Goal: Task Accomplishment & Management: Manage account settings

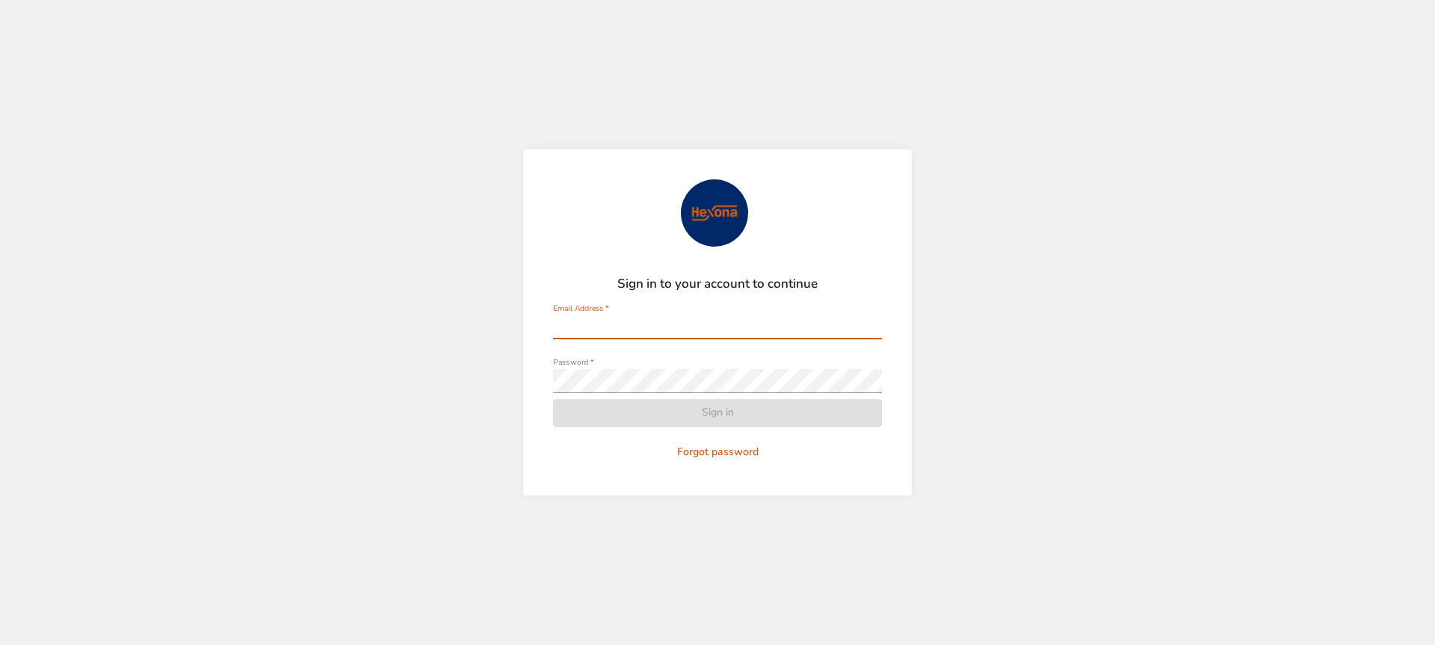
type input "**********"
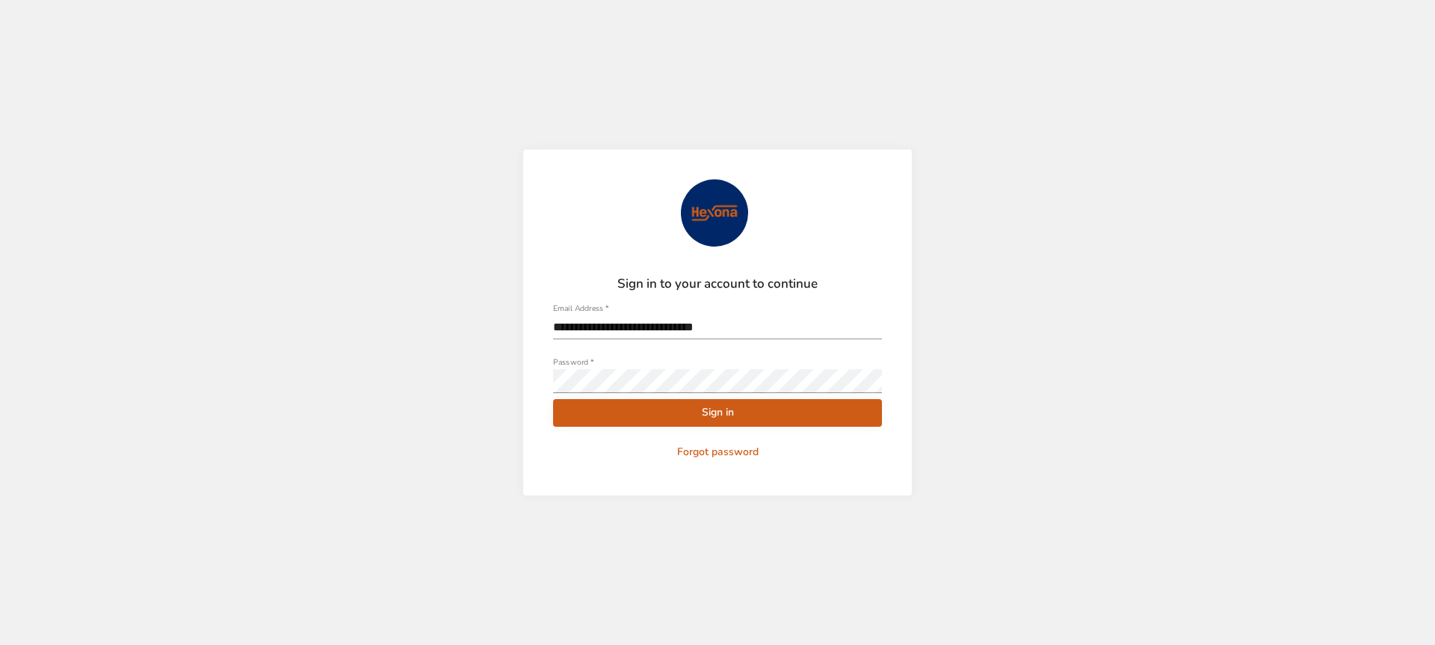
click at [594, 419] on span "Sign in" at bounding box center [717, 413] width 305 height 19
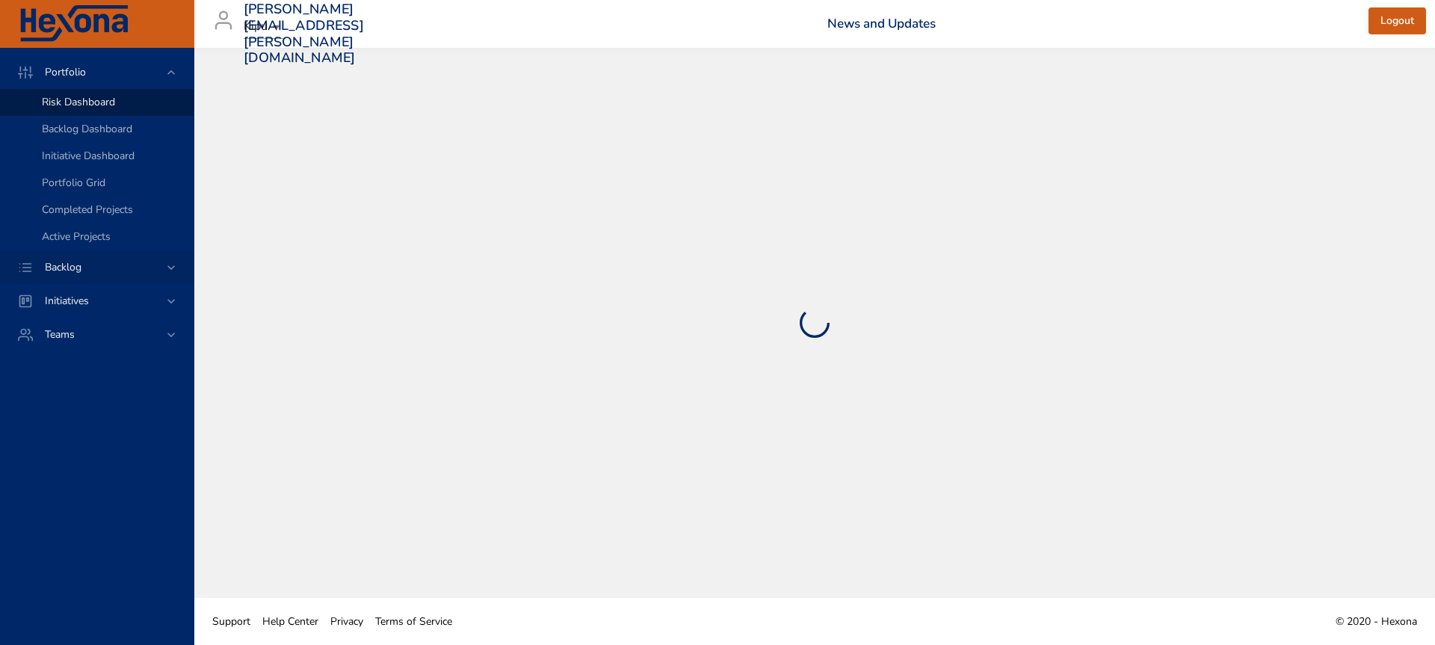
click at [115, 262] on div "Backlog" at bounding box center [98, 267] width 131 height 16
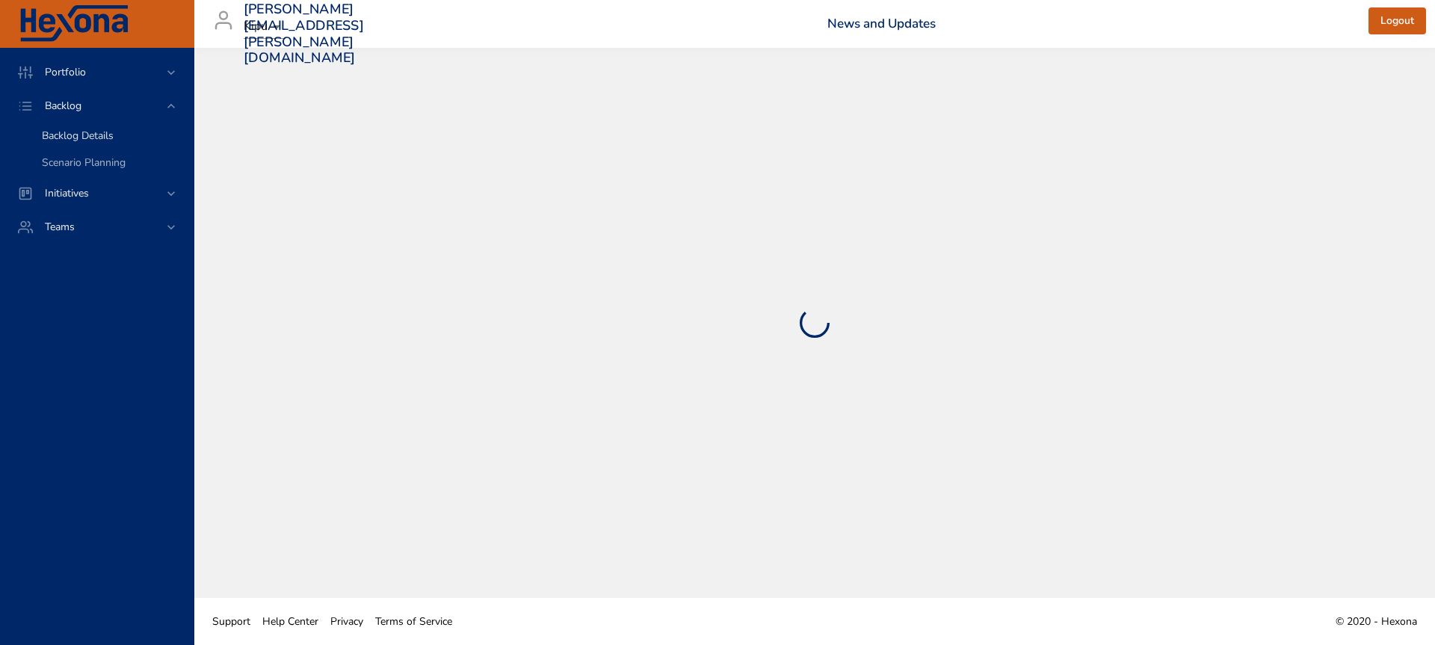
click at [99, 134] on span "Backlog Details" at bounding box center [78, 136] width 72 height 14
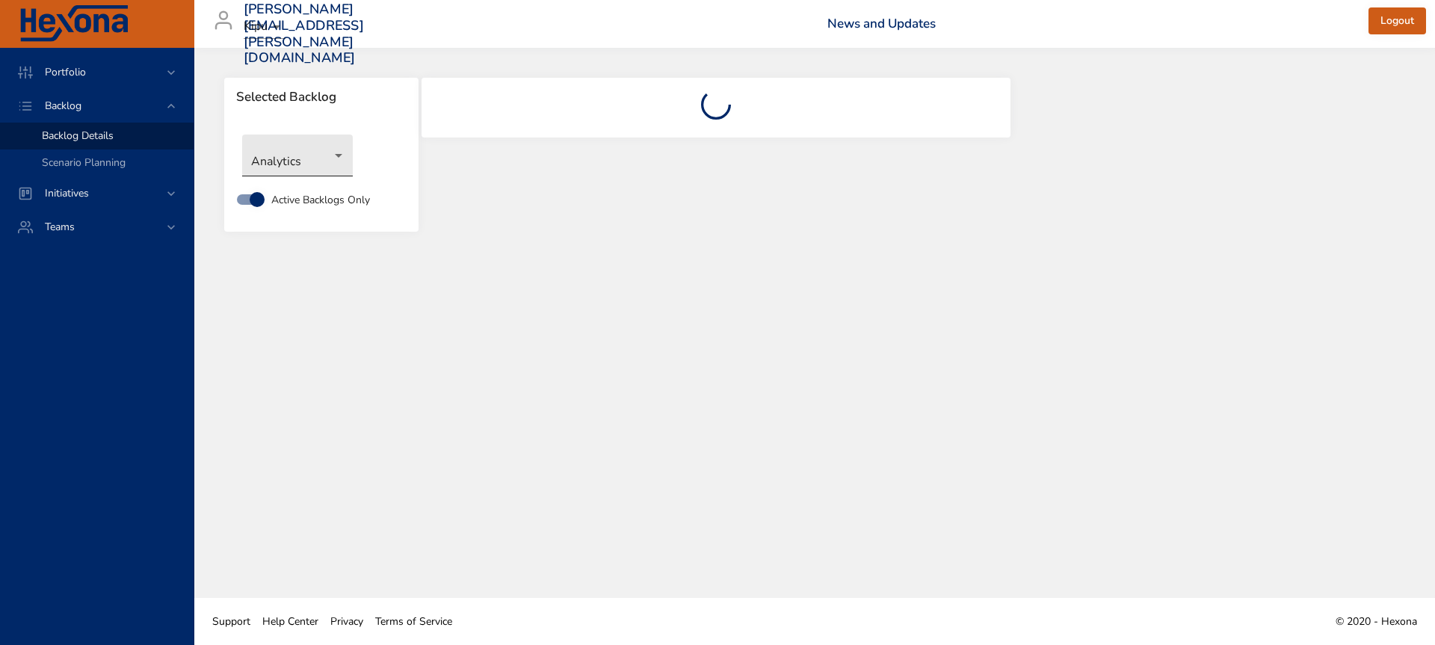
click at [325, 153] on body "Portfolio Backlog Backlog Details Scenario Planning Initiatives Teams [PERSON_N…" at bounding box center [717, 322] width 1435 height 645
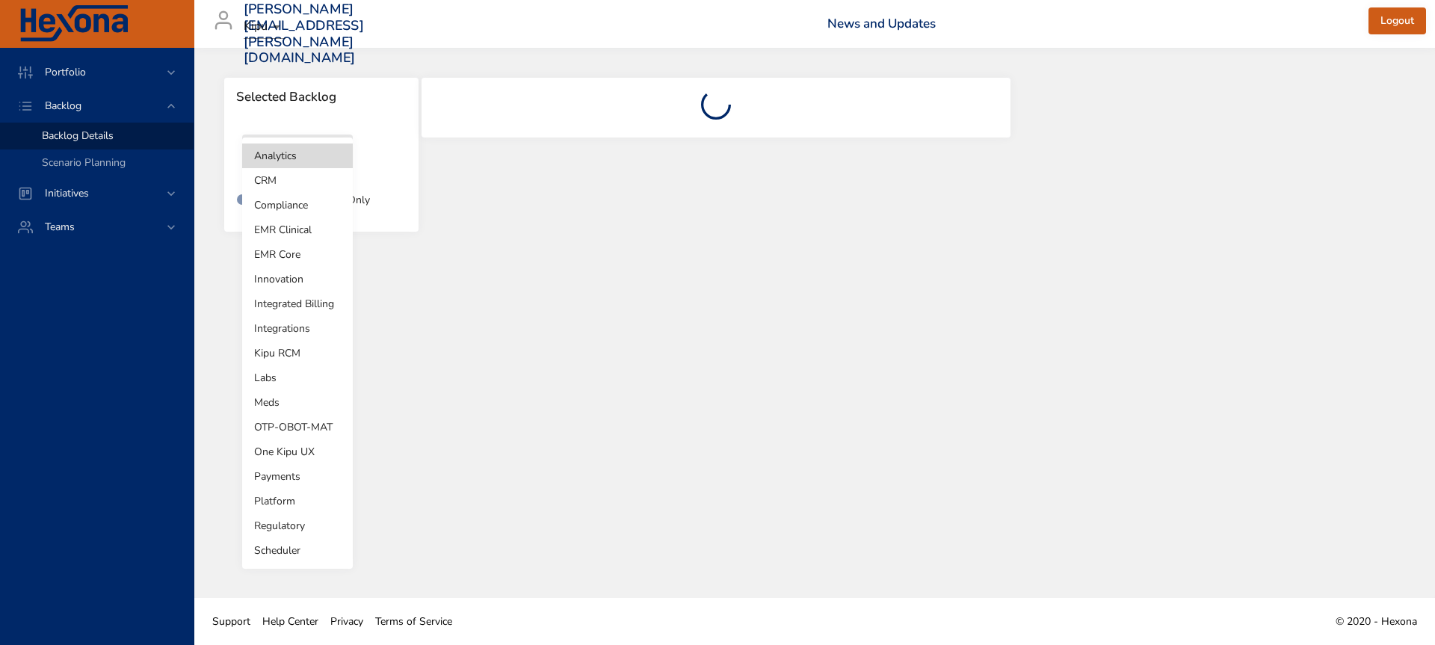
click at [305, 505] on li "Platform" at bounding box center [297, 501] width 111 height 25
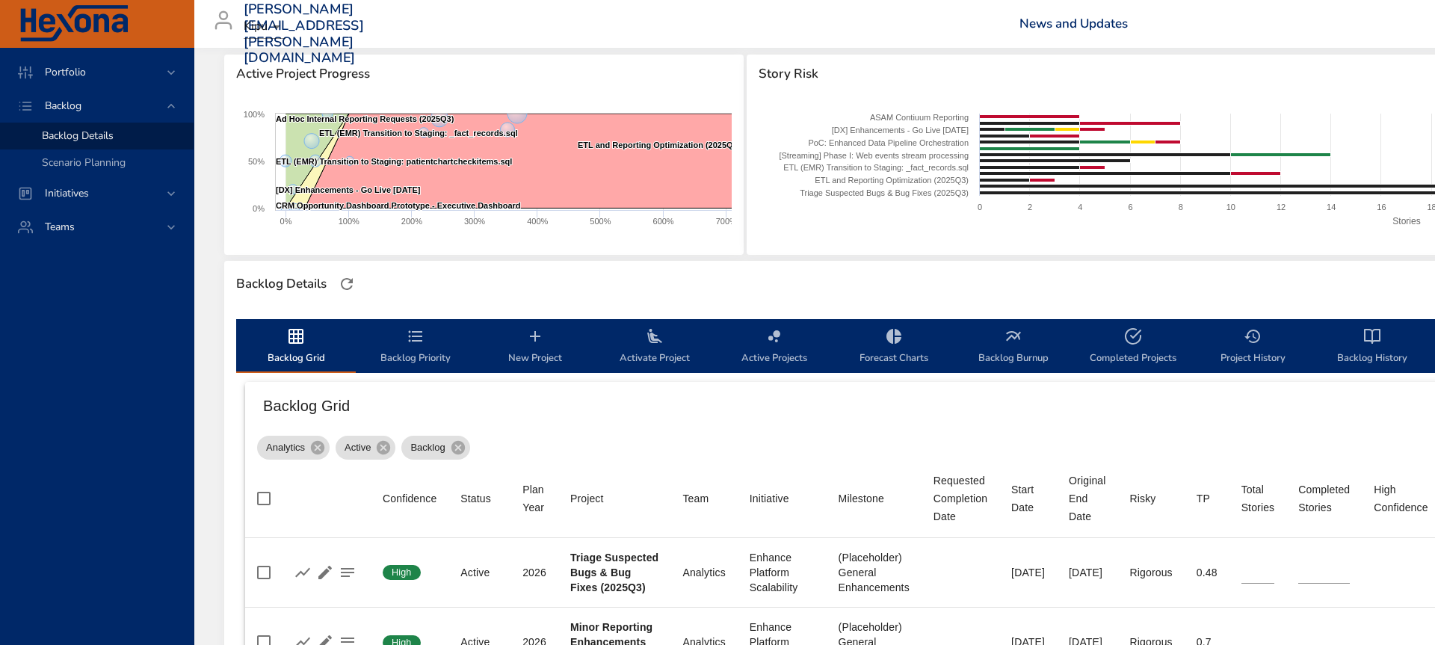
type input "*"
type input "**"
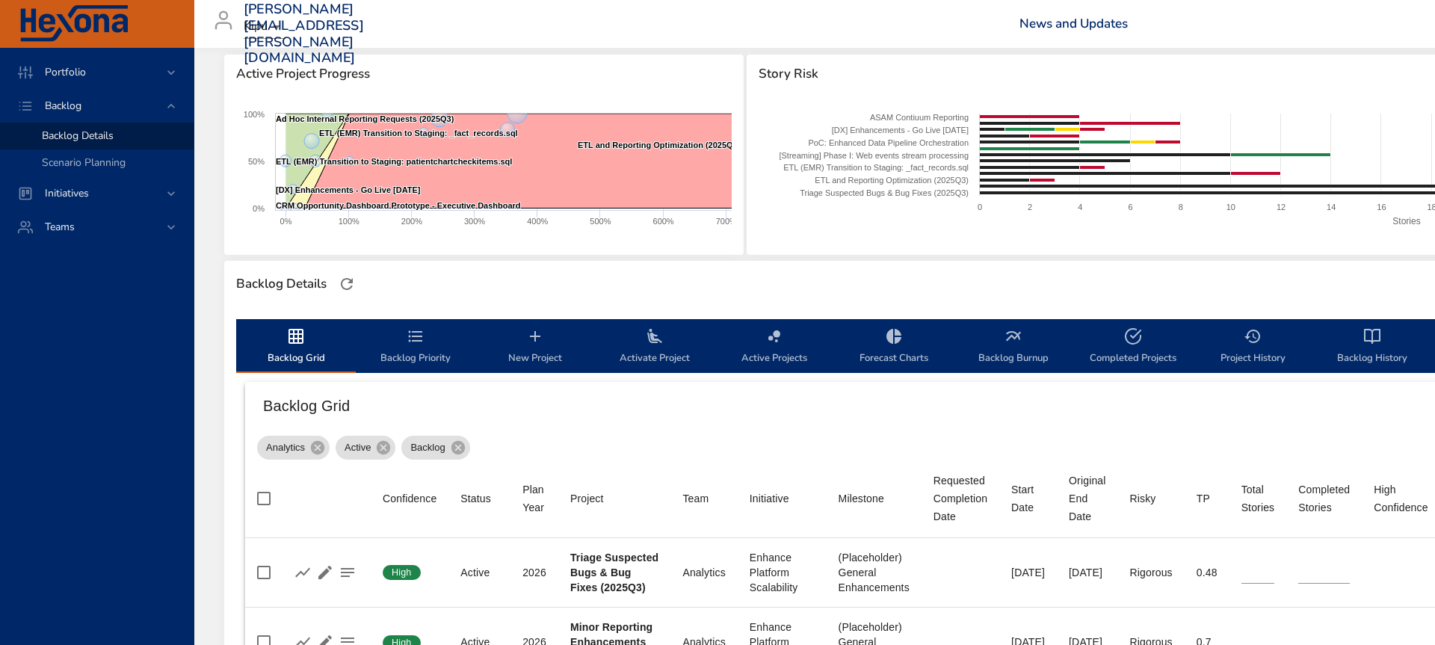
type input "*"
type input "**"
type input "*"
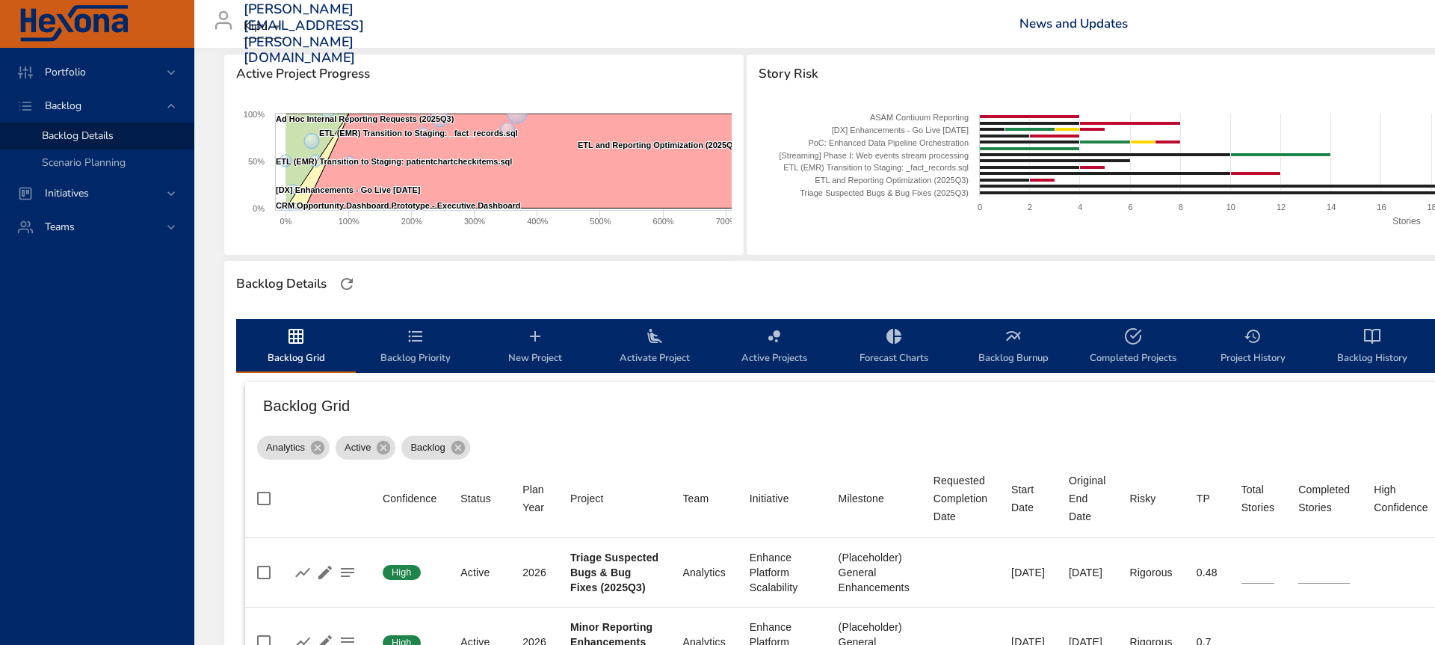
type input "*"
type input "**"
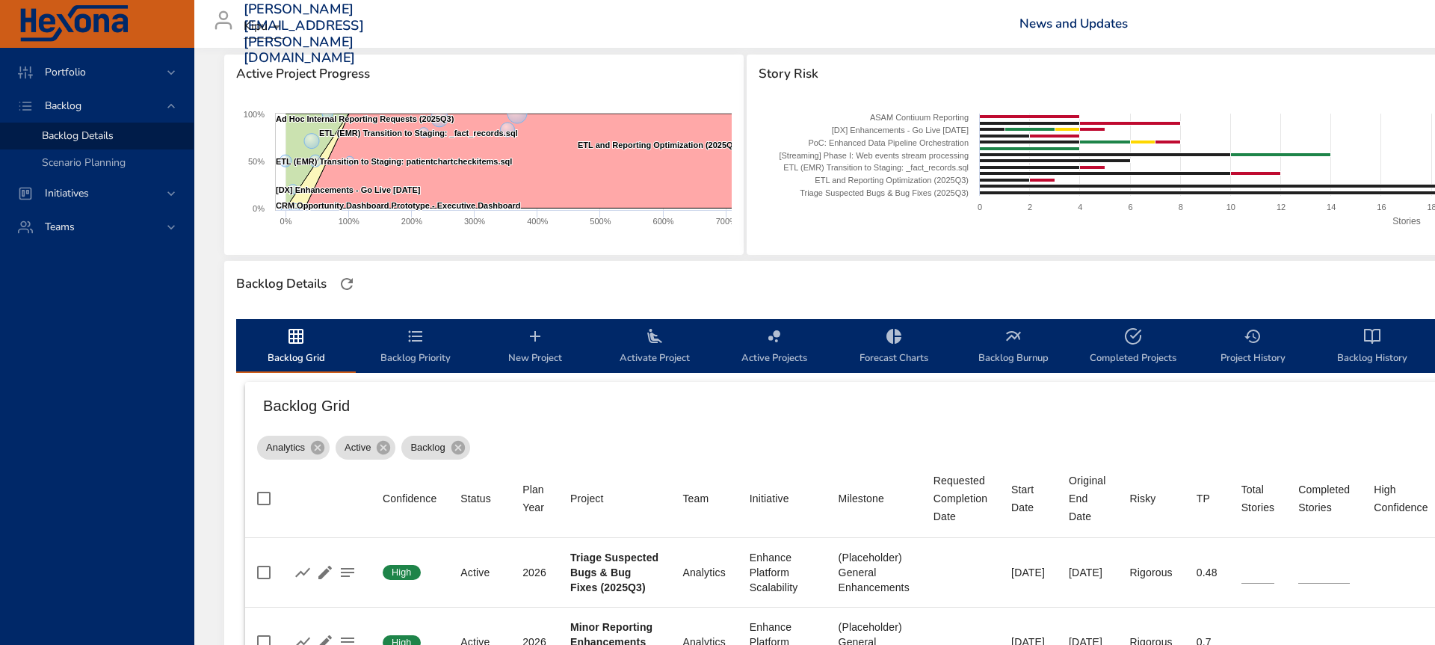
type input "**"
type input "*"
type input "**"
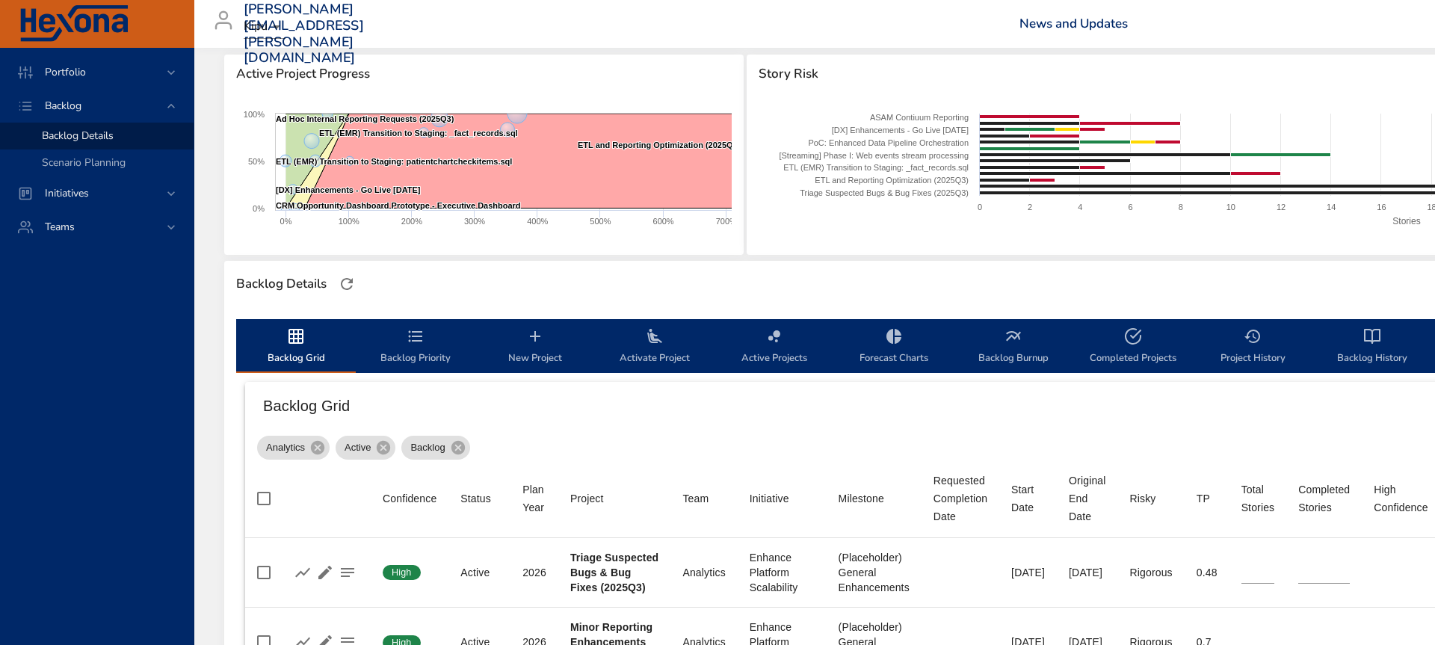
type input "**"
type input "*"
type input "**"
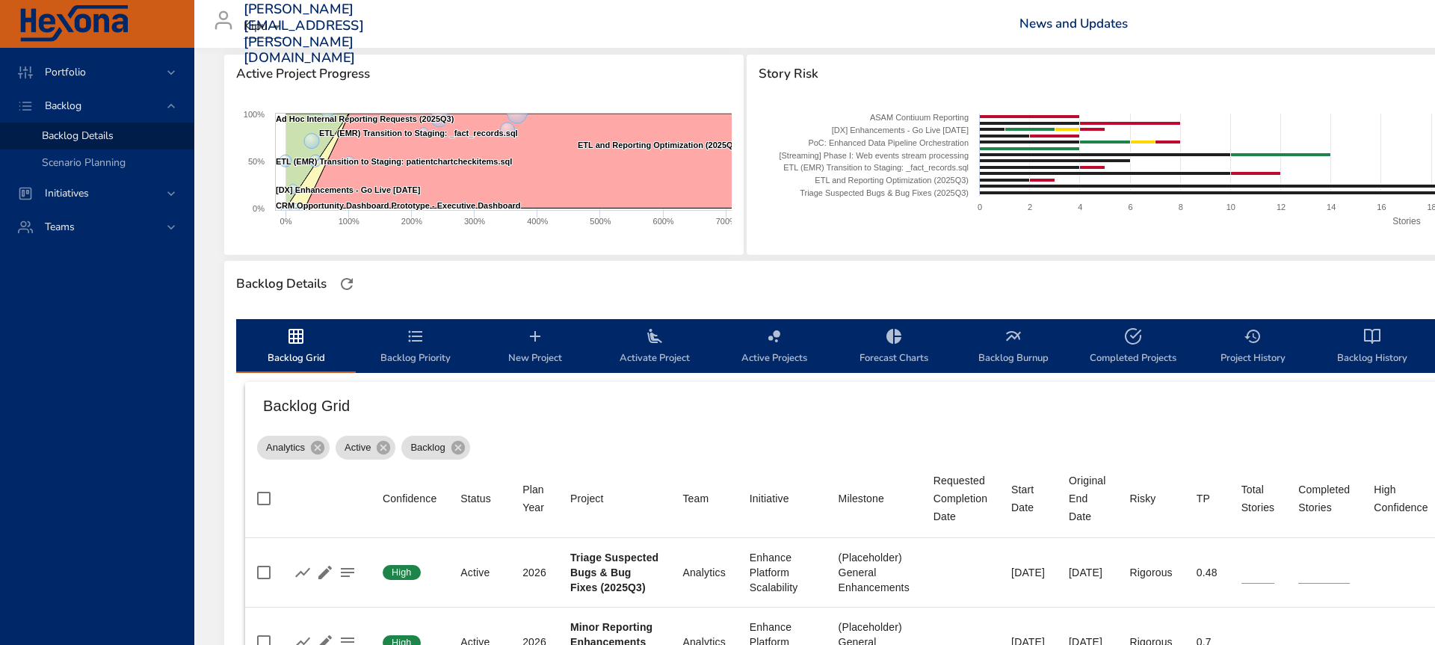
type input "**"
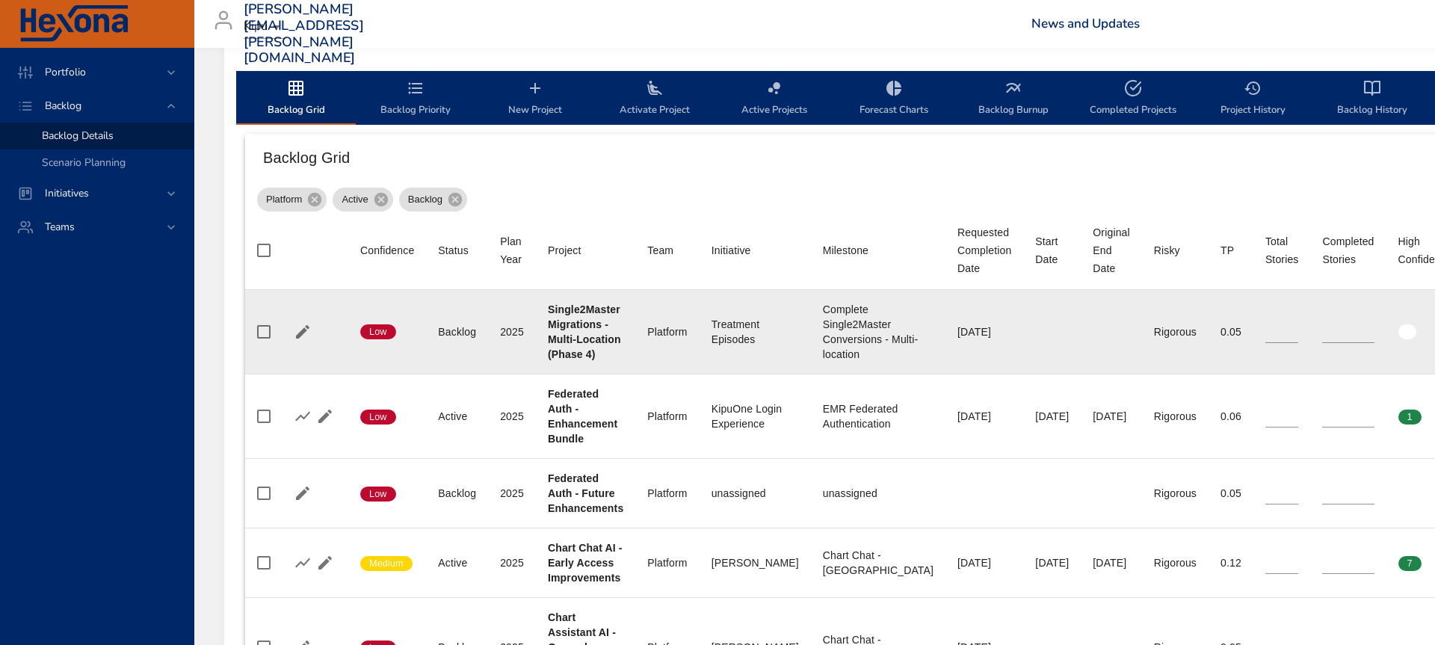
scroll to position [446, 430]
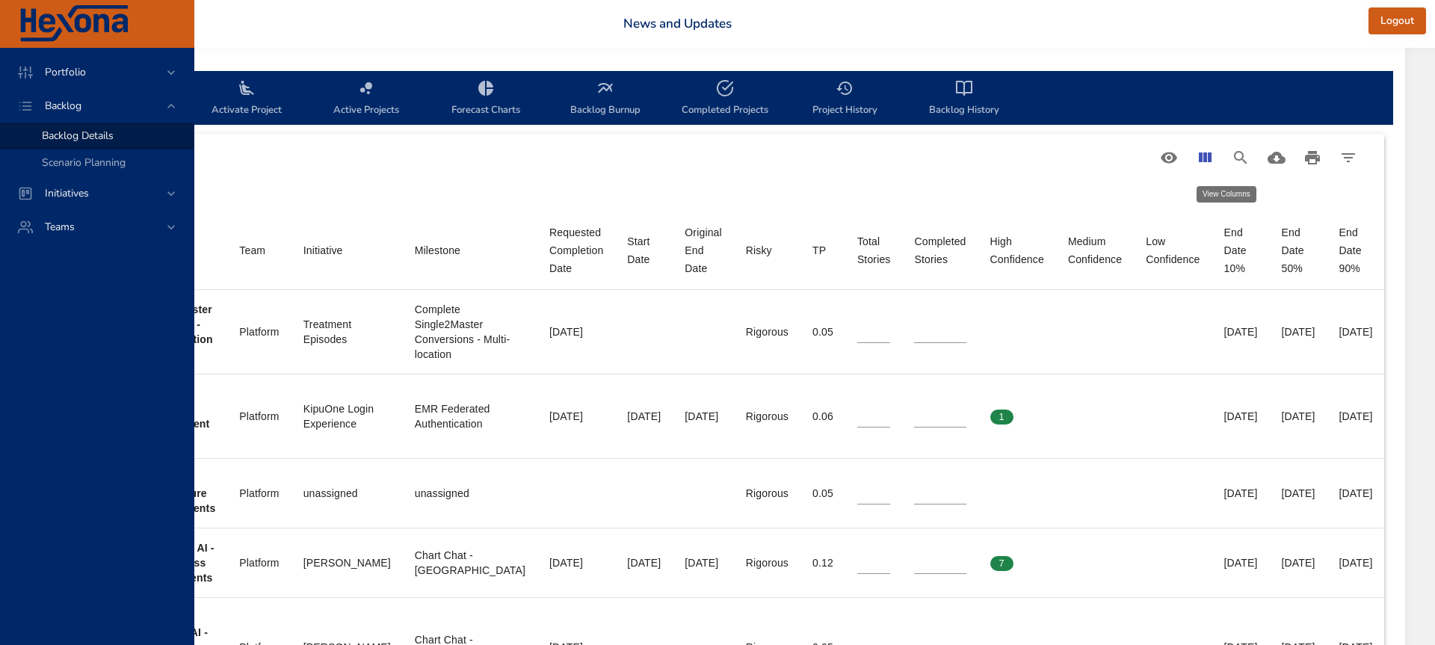
click at [1201, 158] on icon "View Columns" at bounding box center [1205, 158] width 13 height 10
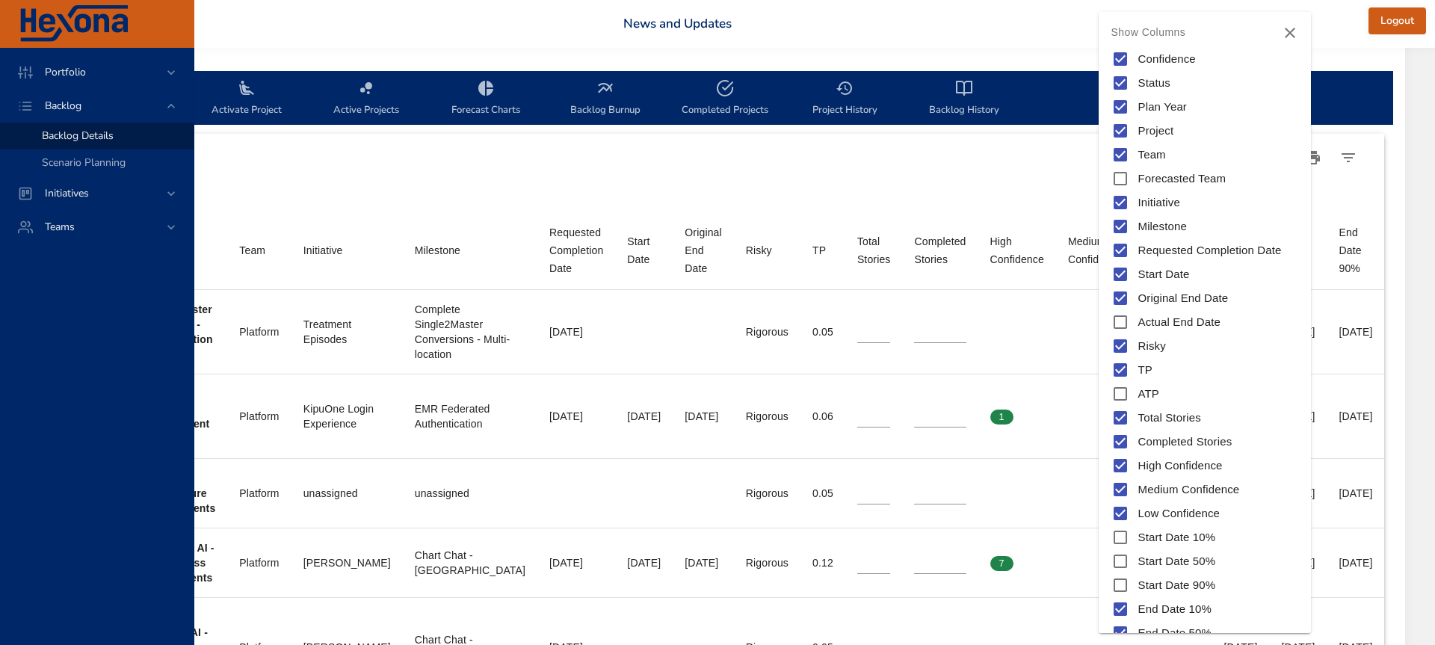
scroll to position [120, 0]
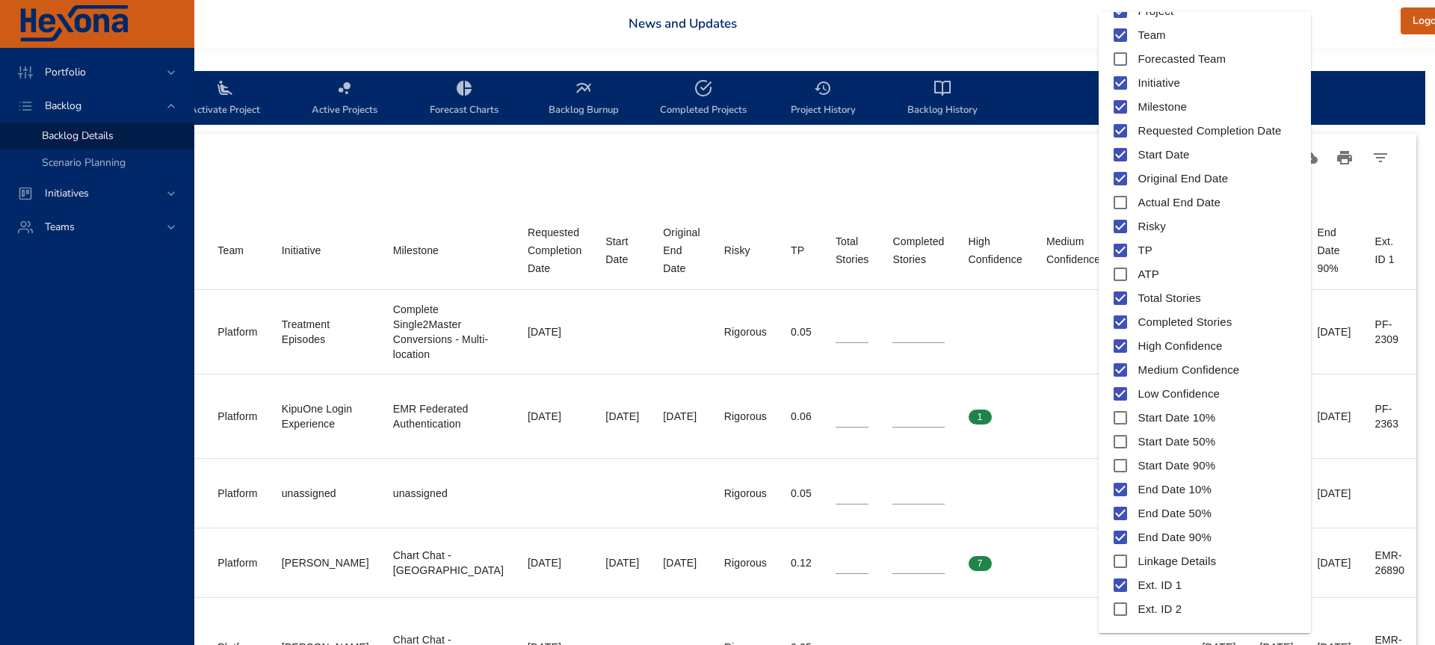
click at [1041, 319] on div at bounding box center [717, 322] width 1435 height 645
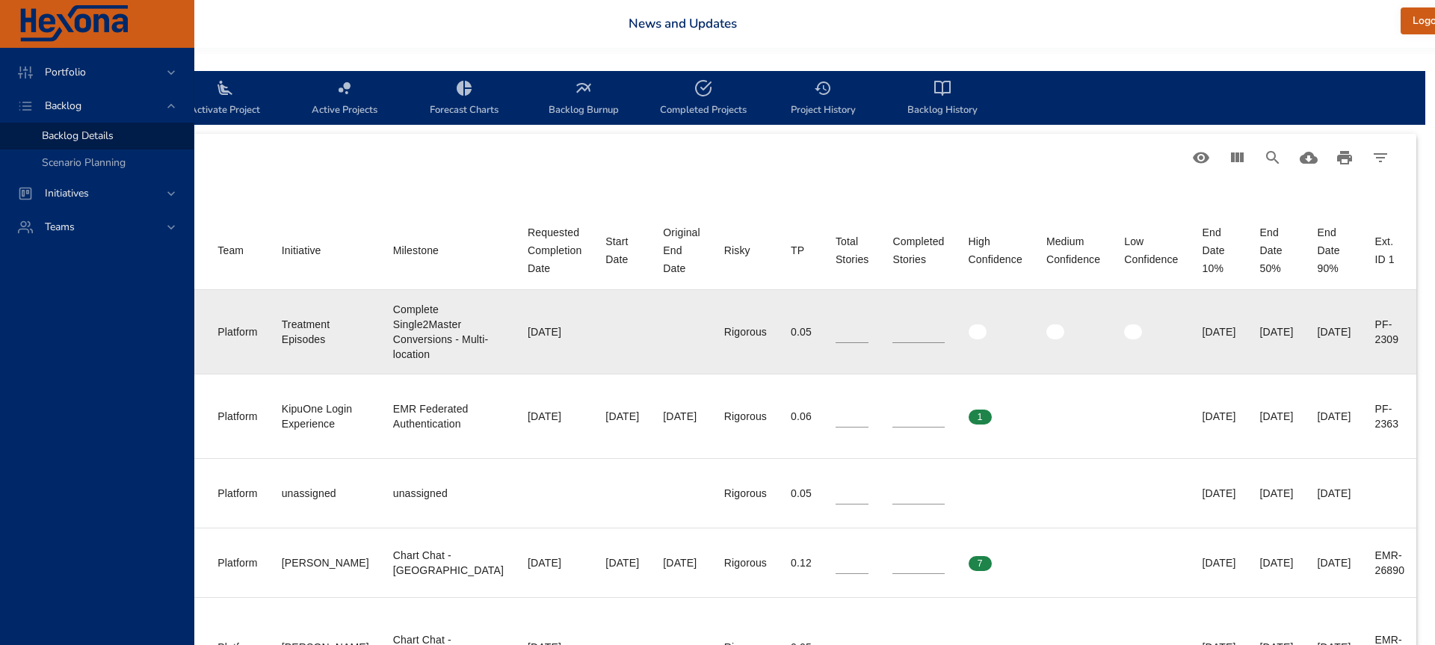
scroll to position [446, 483]
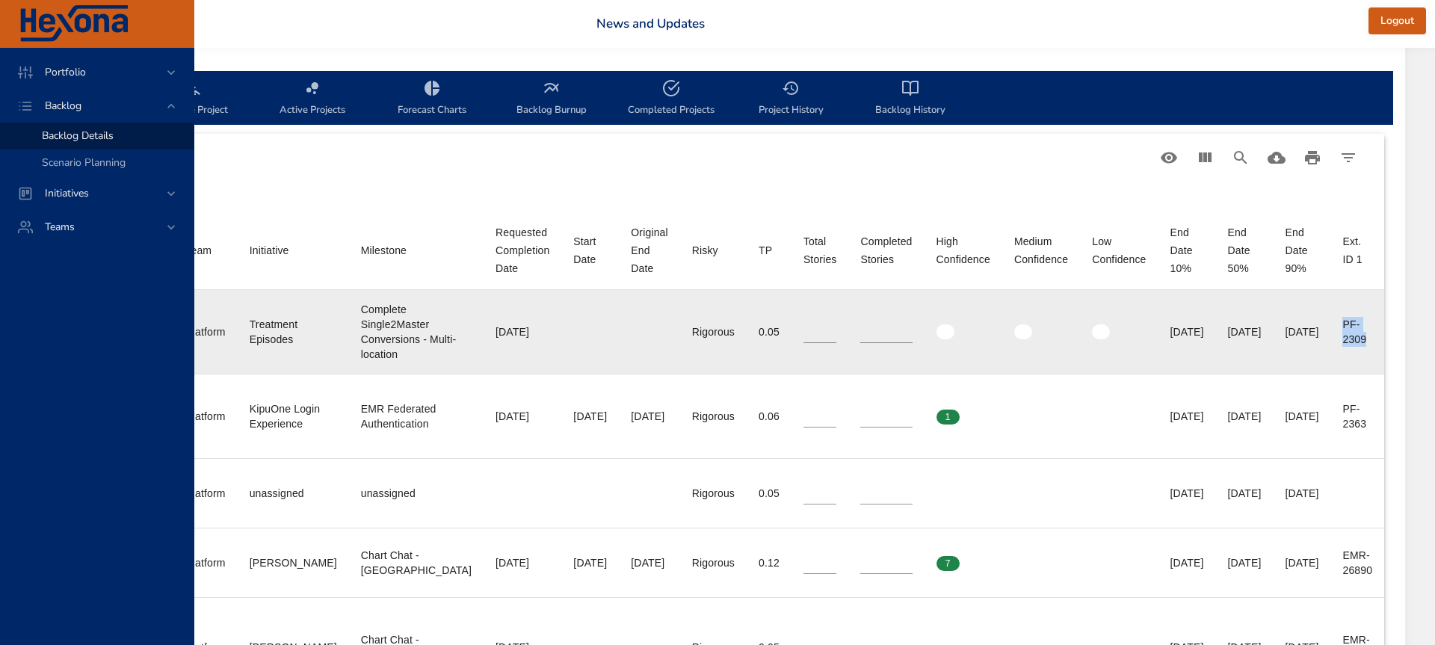
drag, startPoint x: 1343, startPoint y: 324, endPoint x: 1374, endPoint y: 339, distance: 34.1
click at [1374, 339] on td "Ext. ID 1 PF-2309" at bounding box center [1358, 332] width 54 height 84
copy div "PF-2309"
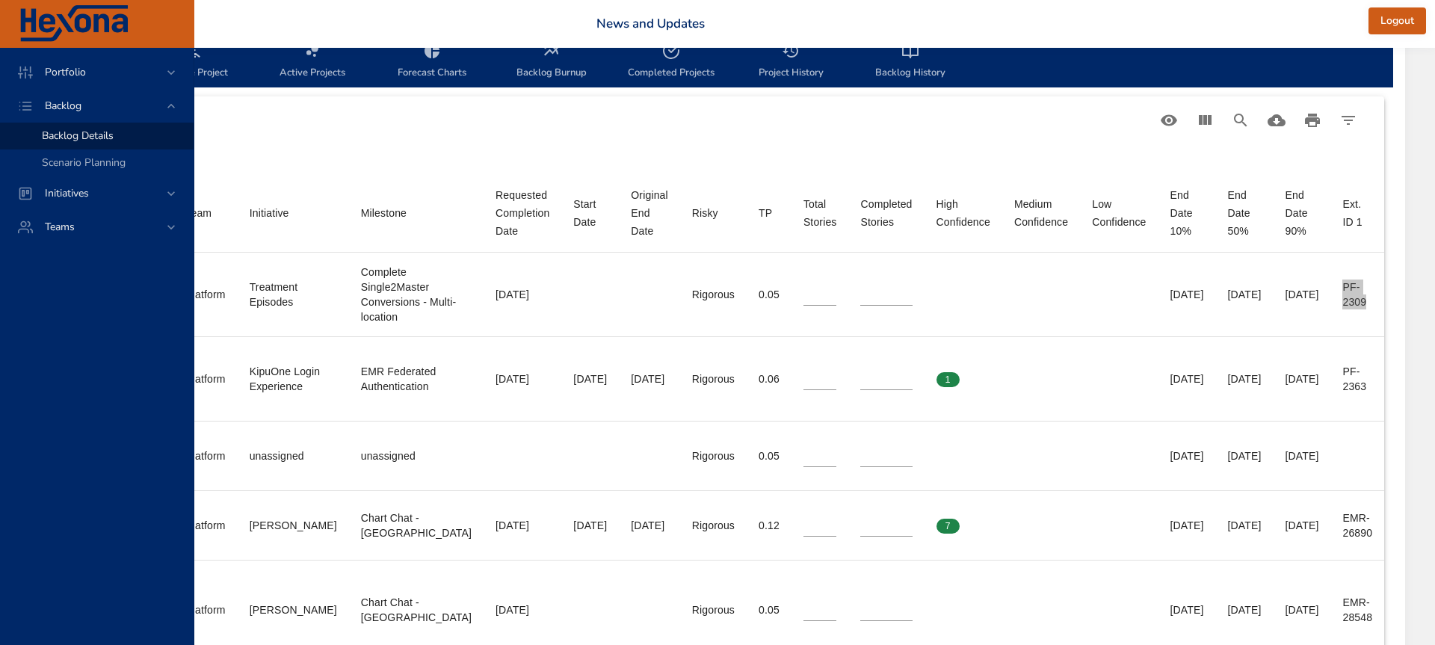
scroll to position [484, 483]
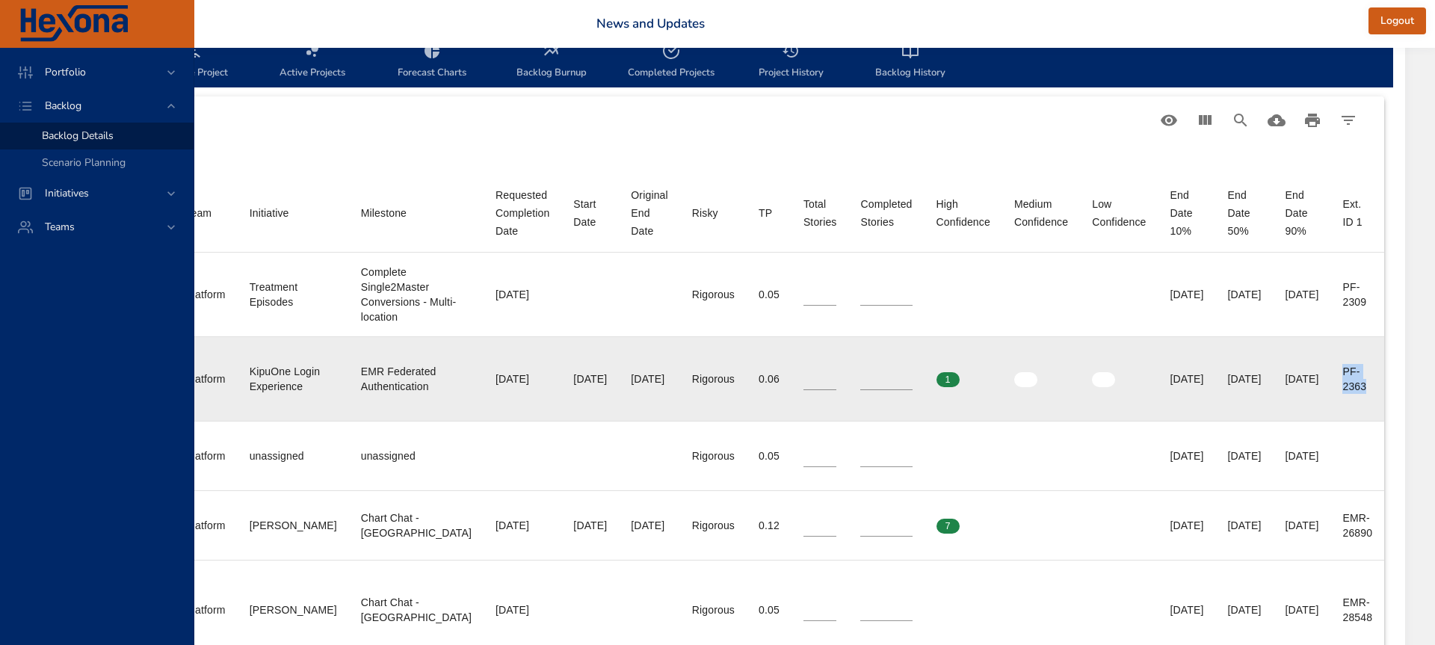
drag, startPoint x: 1343, startPoint y: 373, endPoint x: 1373, endPoint y: 393, distance: 36.1
click at [1373, 393] on div "PF-2363" at bounding box center [1358, 379] width 30 height 30
copy div "PF-2363"
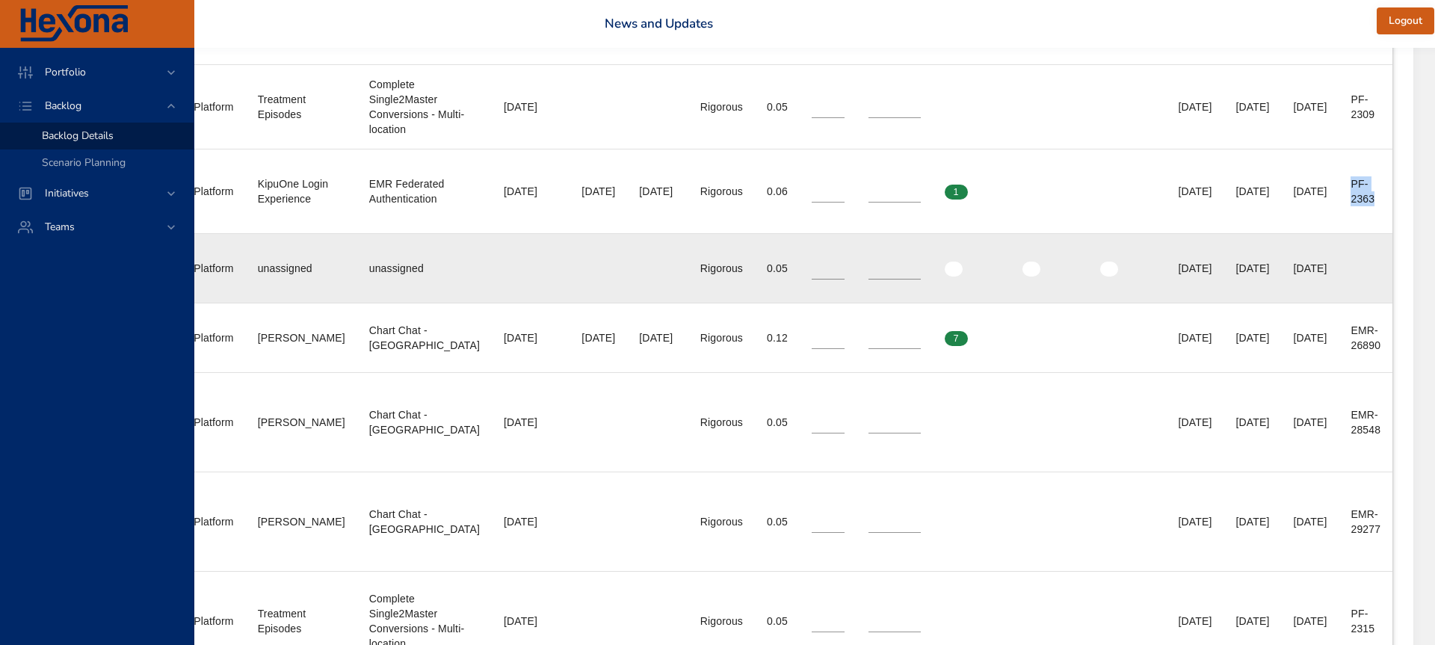
scroll to position [671, 455]
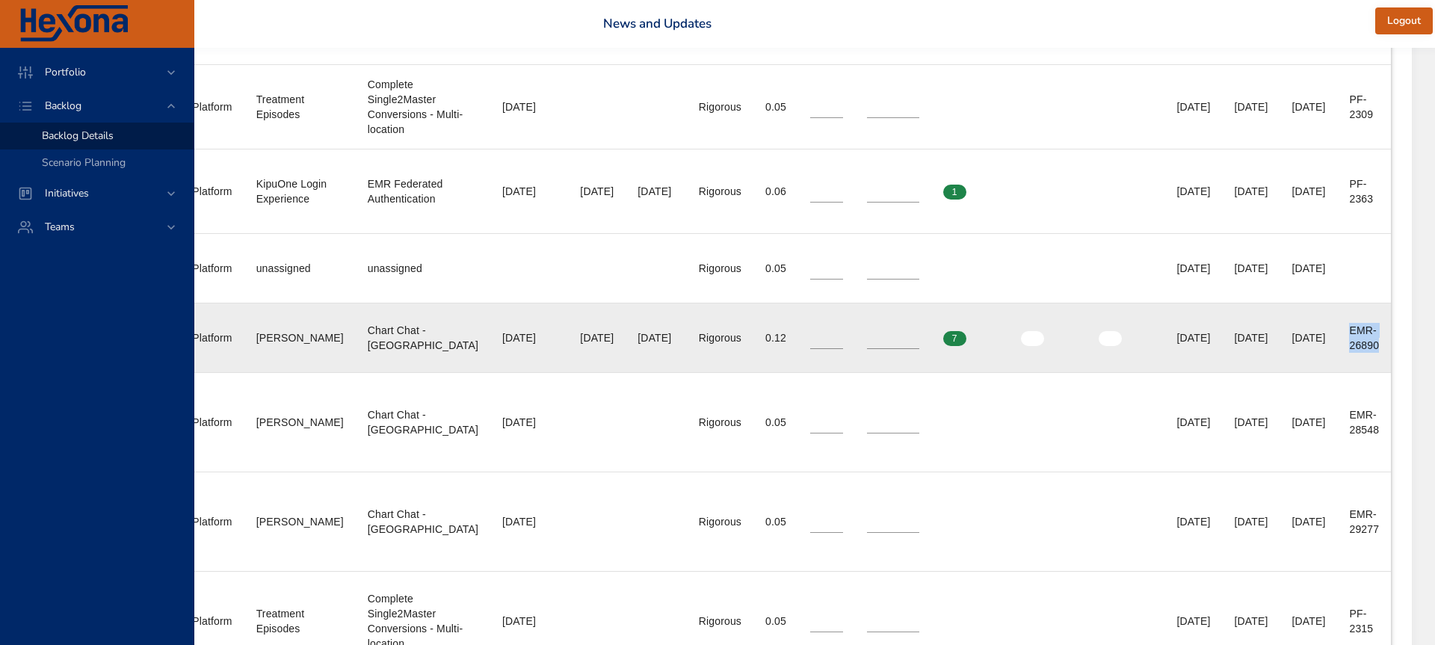
drag, startPoint x: 1370, startPoint y: 331, endPoint x: 1402, endPoint y: 346, distance: 35.5
click at [1391, 346] on td "Ext. ID 1 EMR-26890" at bounding box center [1364, 338] width 54 height 70
copy div "EMR-26890"
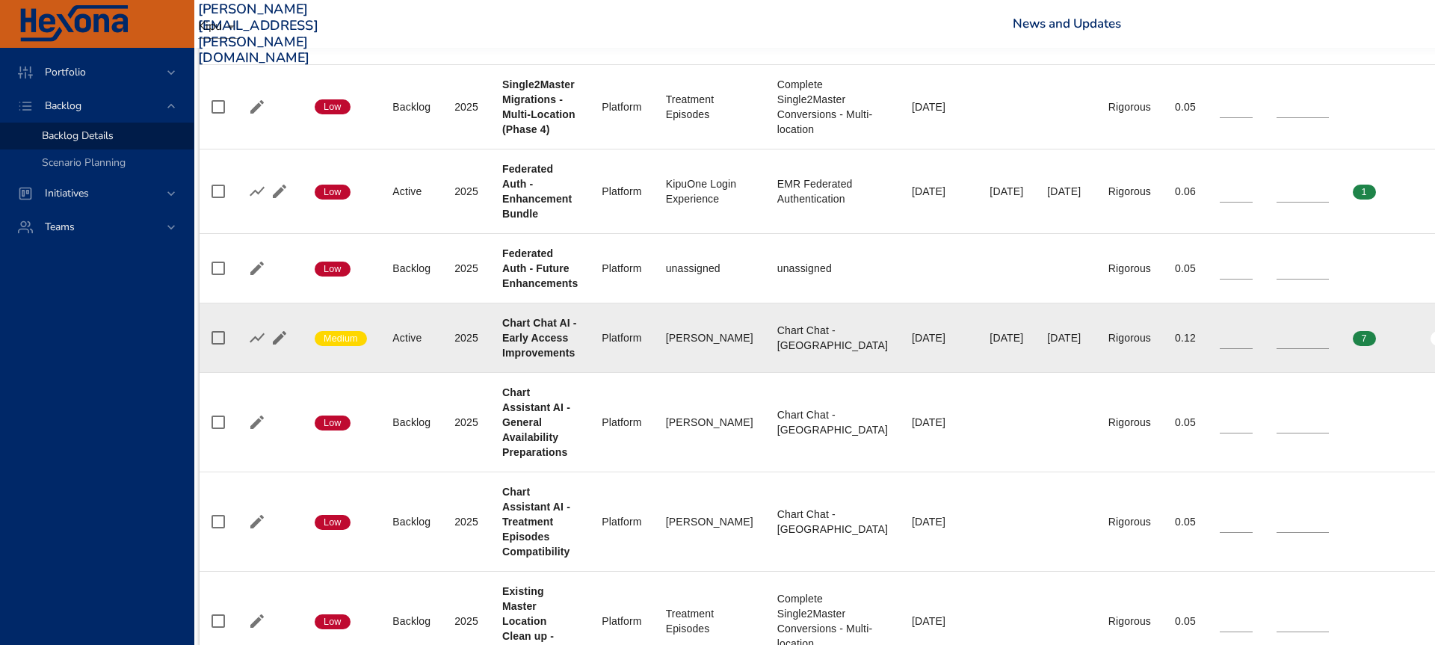
scroll to position [671, 28]
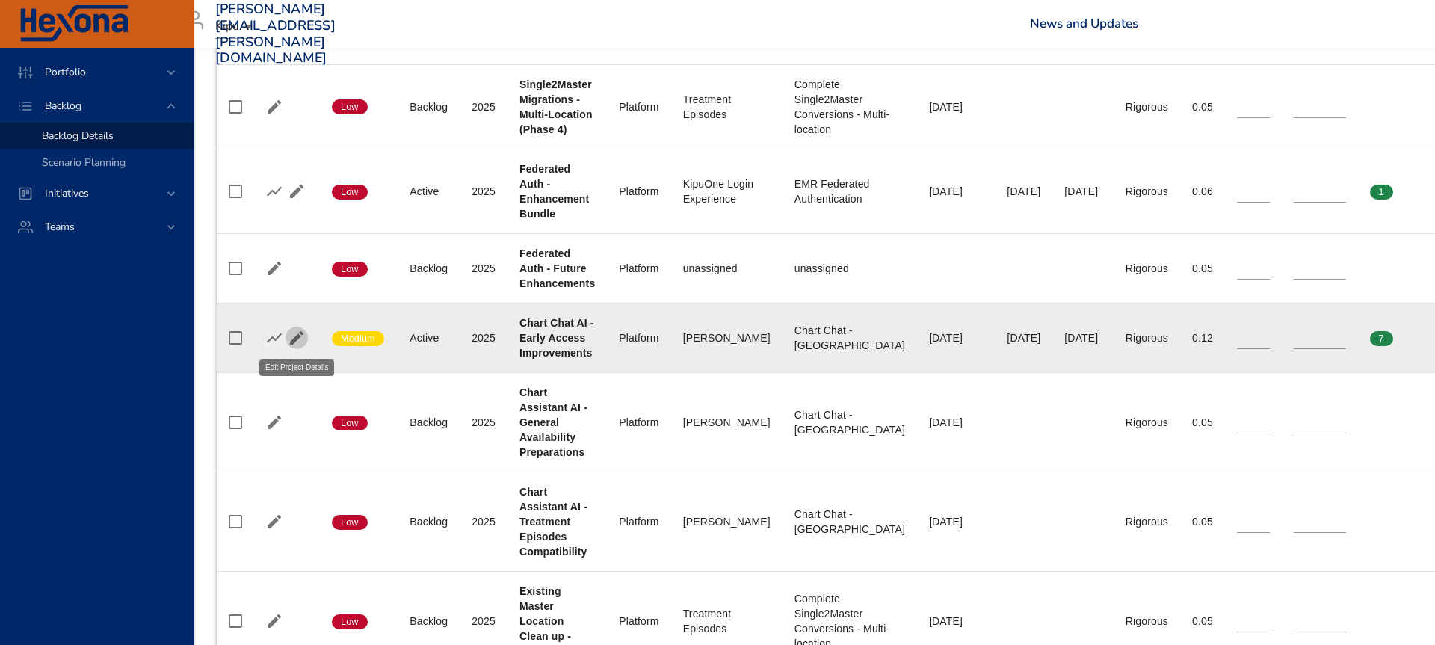
click at [301, 337] on icon "button" at bounding box center [297, 338] width 18 height 18
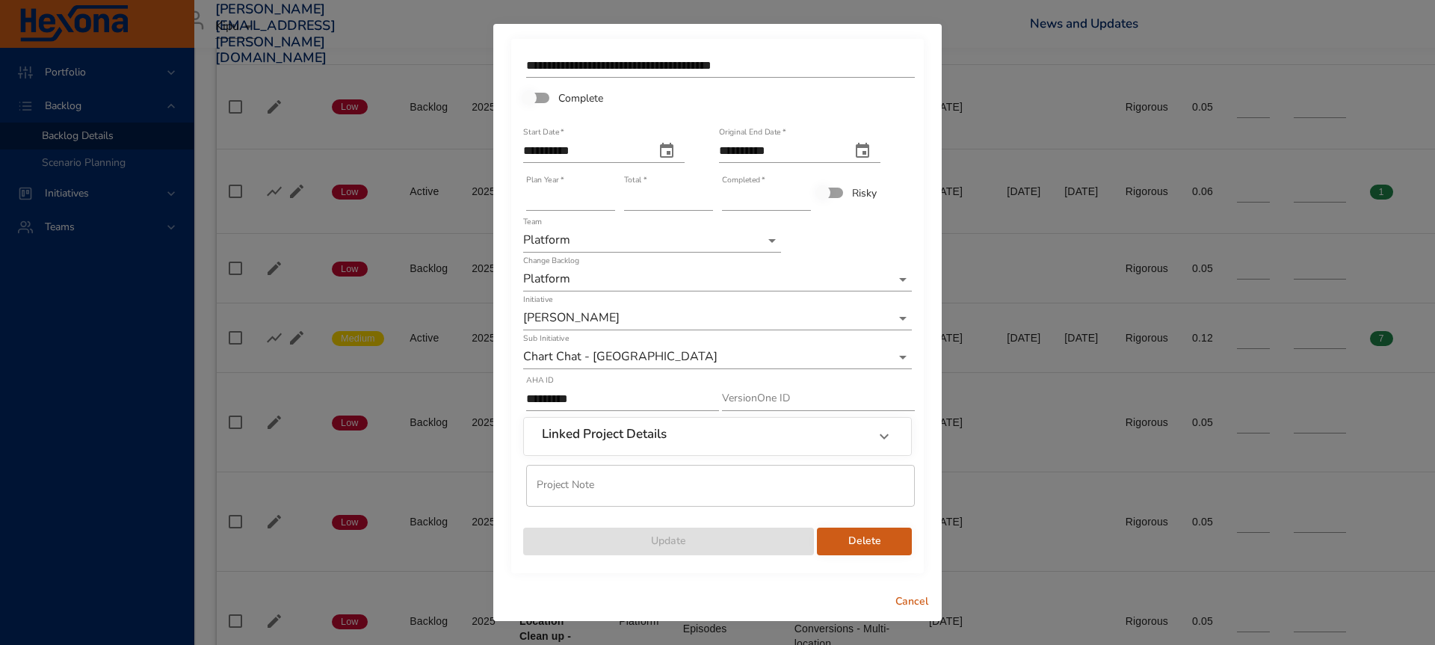
click at [803, 195] on input "*" at bounding box center [766, 199] width 89 height 24
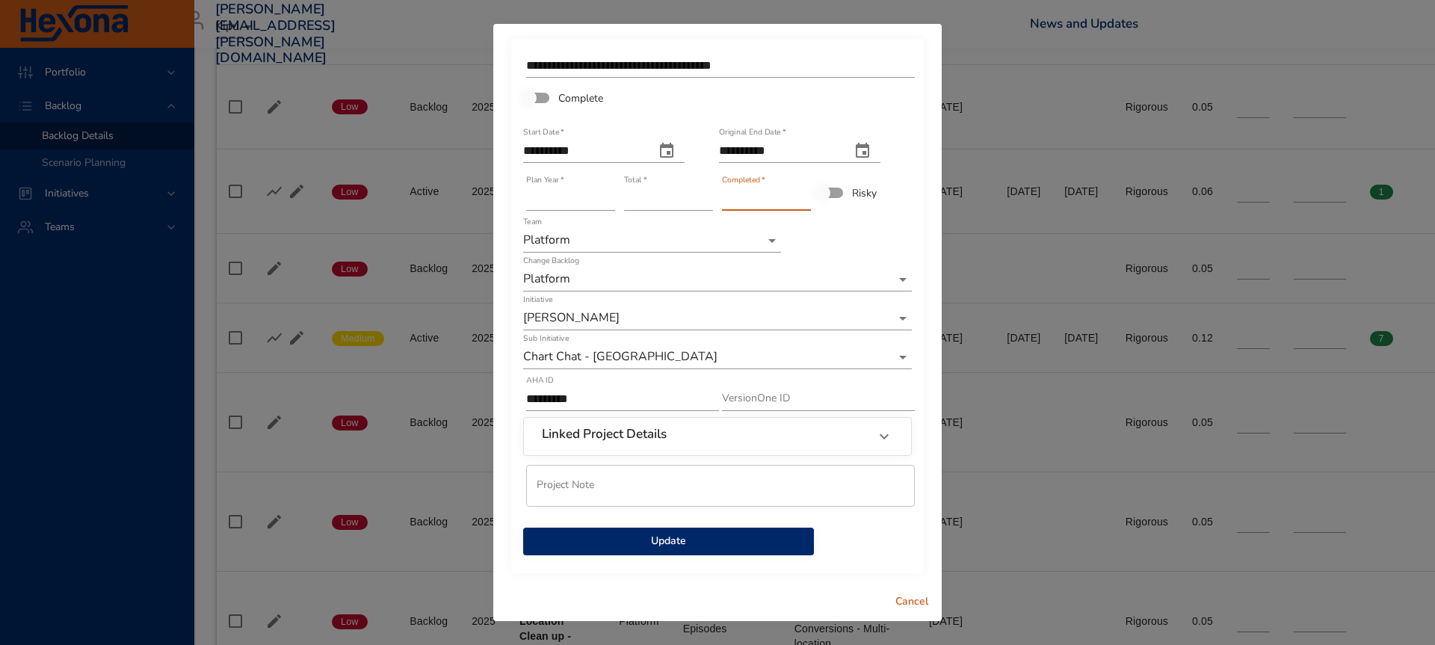
type input "*"
click at [803, 195] on input "*" at bounding box center [766, 199] width 89 height 24
type input "**"
click at [706, 194] on input "**" at bounding box center [668, 199] width 89 height 24
click at [721, 536] on span "Update" at bounding box center [668, 541] width 267 height 19
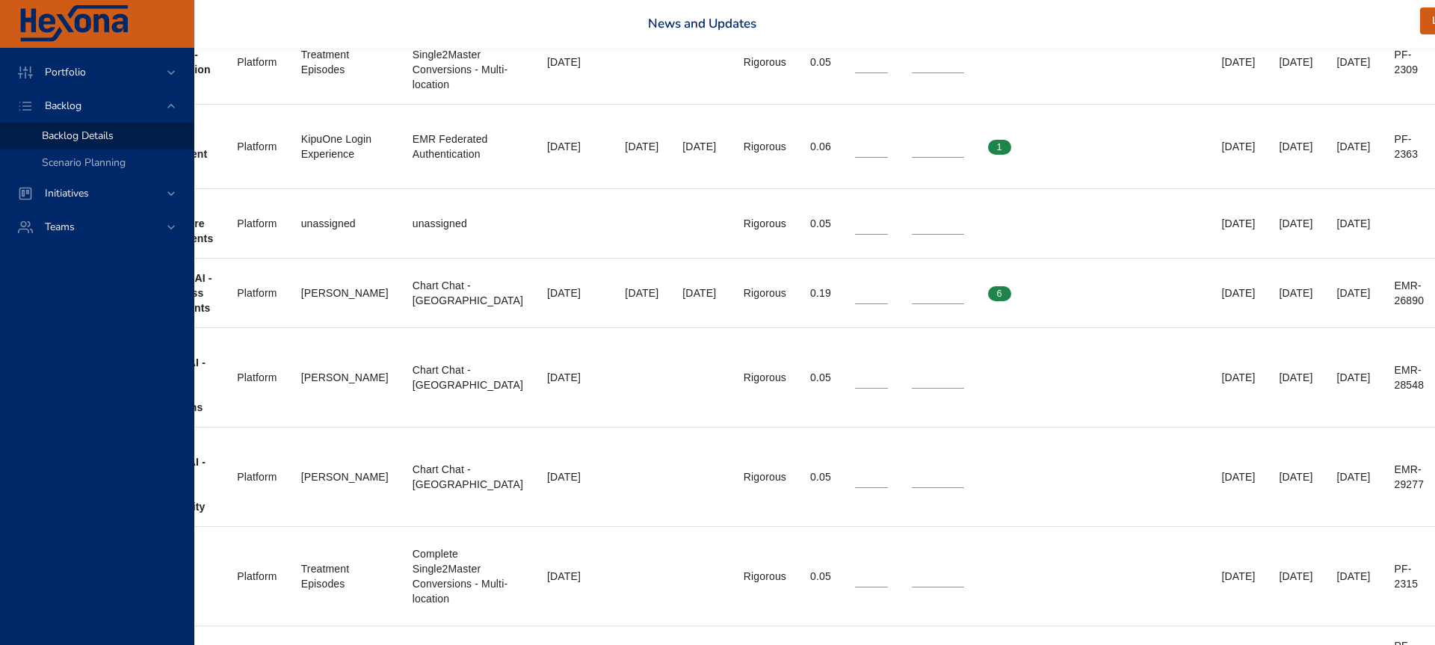
scroll to position [716, 483]
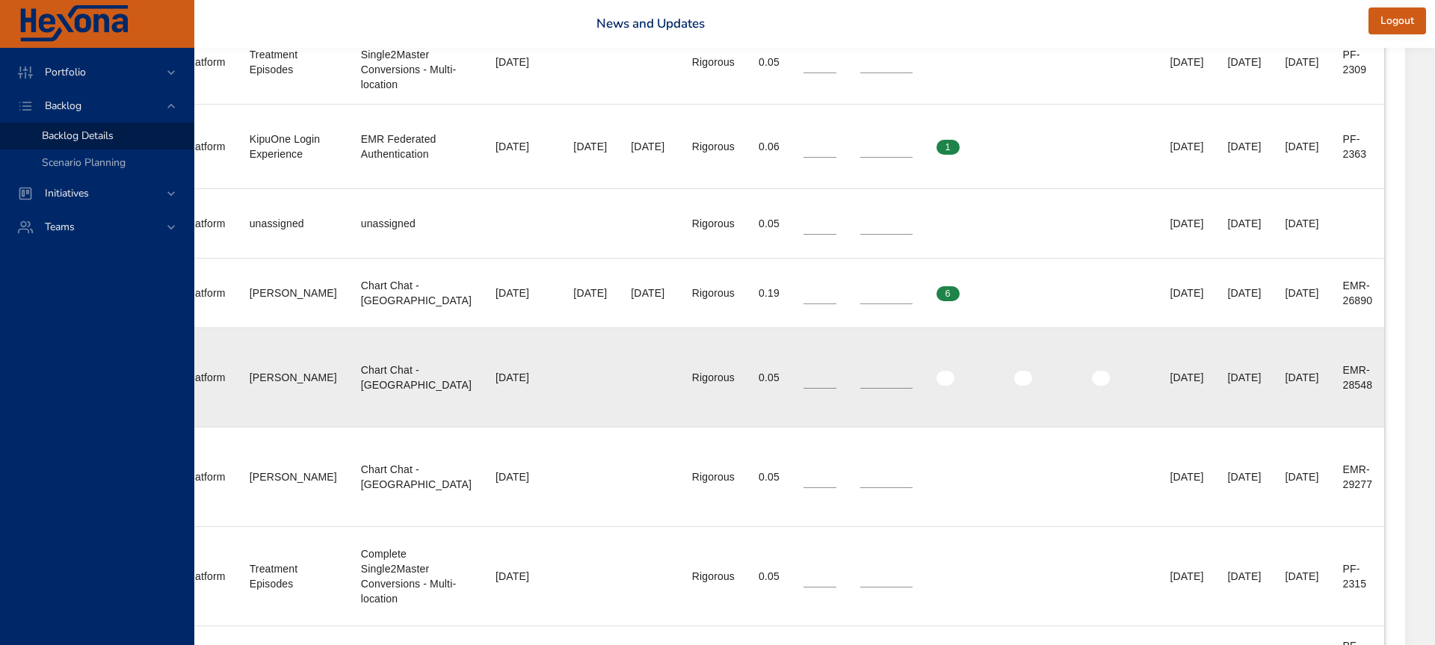
click at [1347, 373] on div "EMR-28548" at bounding box center [1358, 378] width 30 height 30
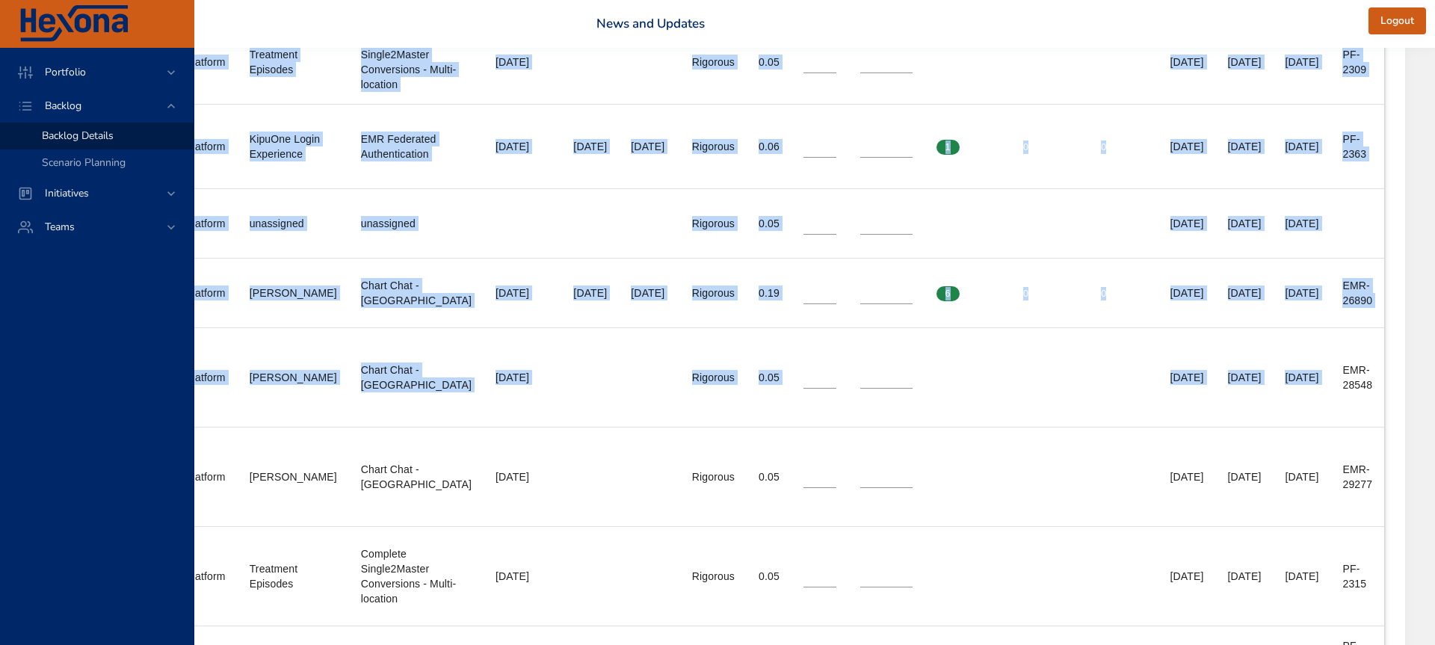
drag, startPoint x: 1342, startPoint y: 372, endPoint x: 1388, endPoint y: 390, distance: 50.0
click at [1388, 390] on div "Backlog Grid Platform Active Backlog Backlog Grid Confidence Status Plan Year P…" at bounding box center [583, 588] width 1619 height 1467
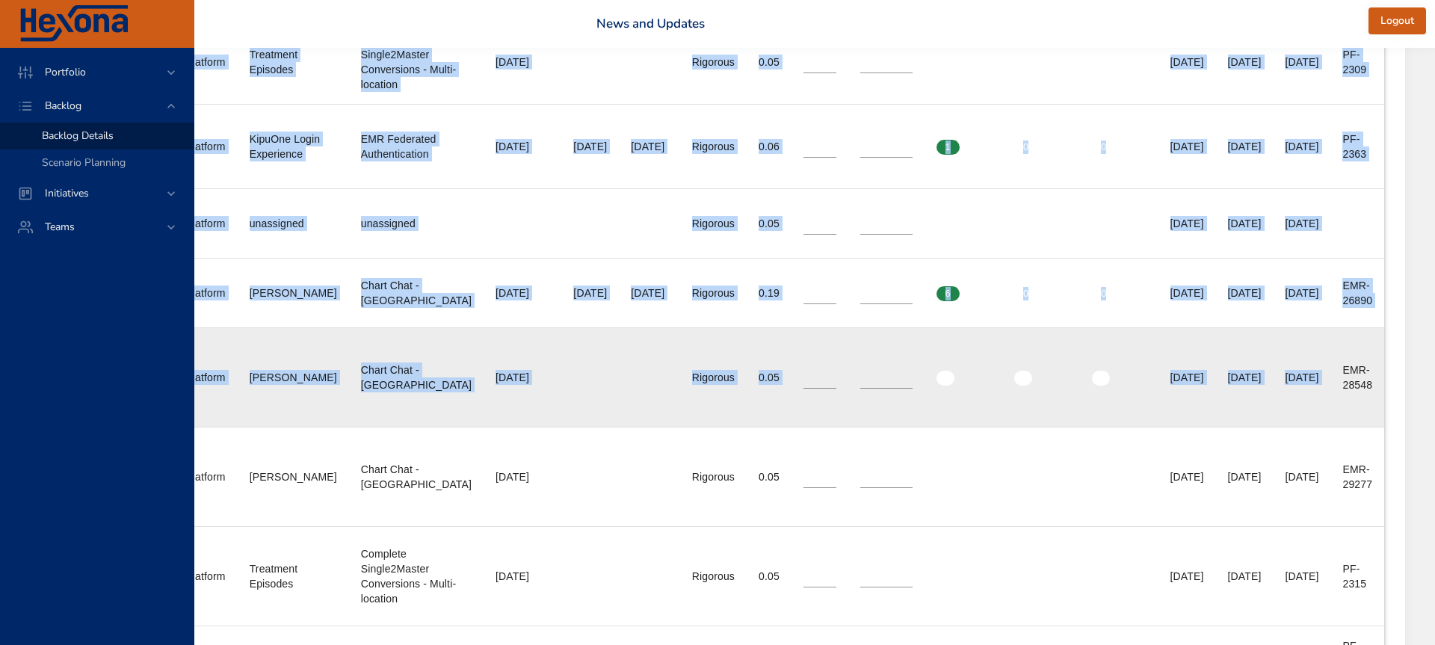
click at [1367, 388] on div "EMR-28548" at bounding box center [1358, 378] width 30 height 30
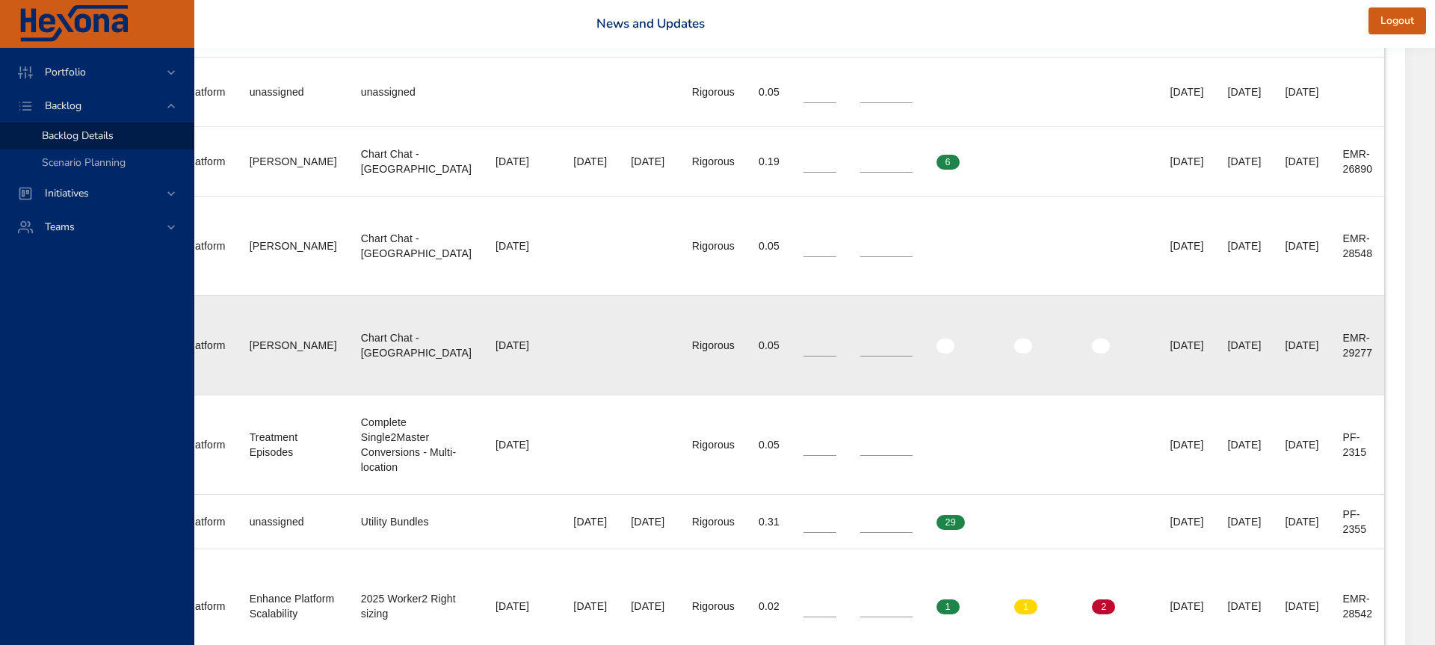
scroll to position [848, 483]
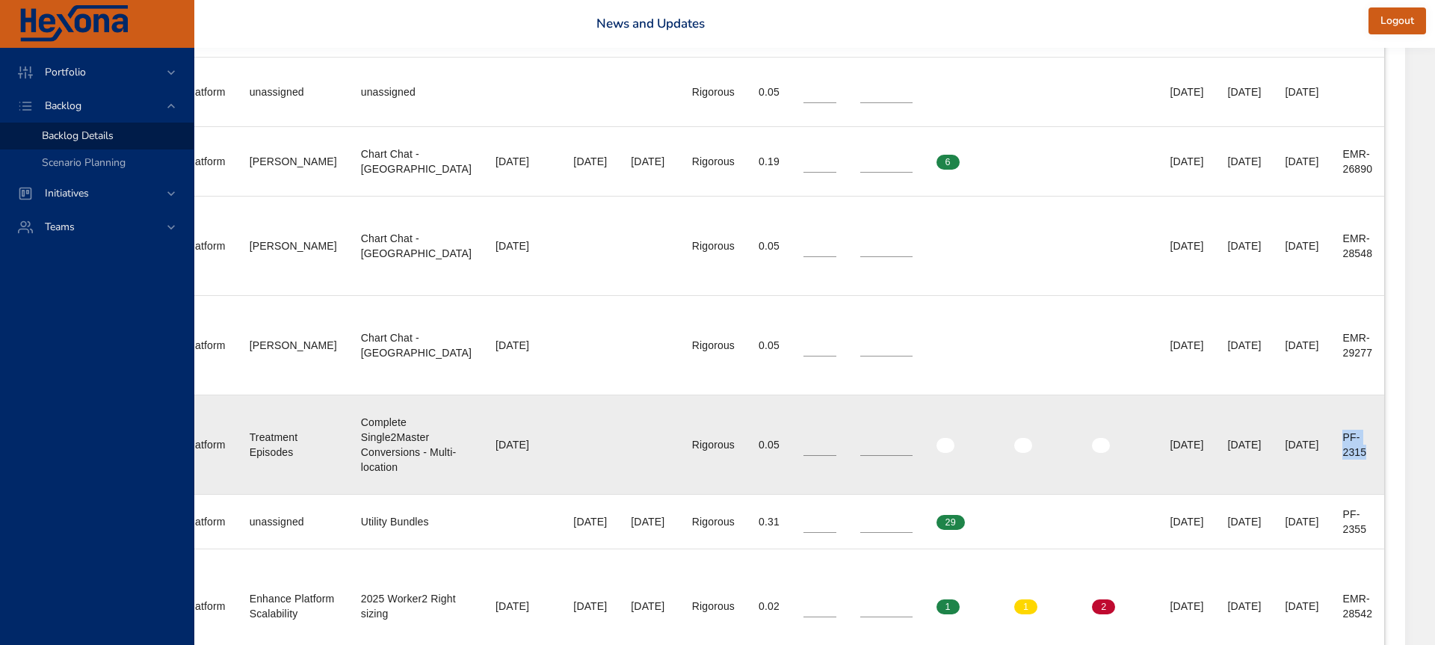
drag, startPoint x: 1341, startPoint y: 433, endPoint x: 1364, endPoint y: 454, distance: 31.2
click at [1364, 454] on td "Ext. ID 1 PF-2315" at bounding box center [1358, 444] width 54 height 99
copy div "PF-2315"
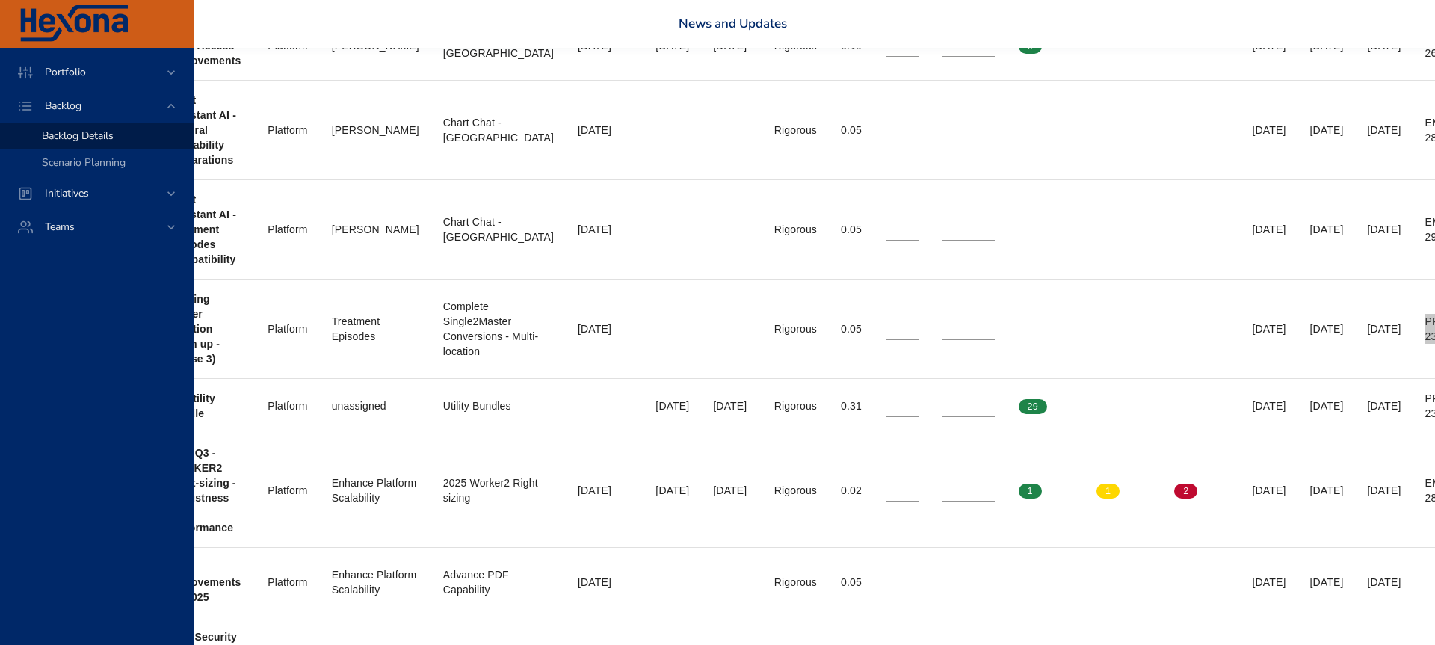
scroll to position [964, 483]
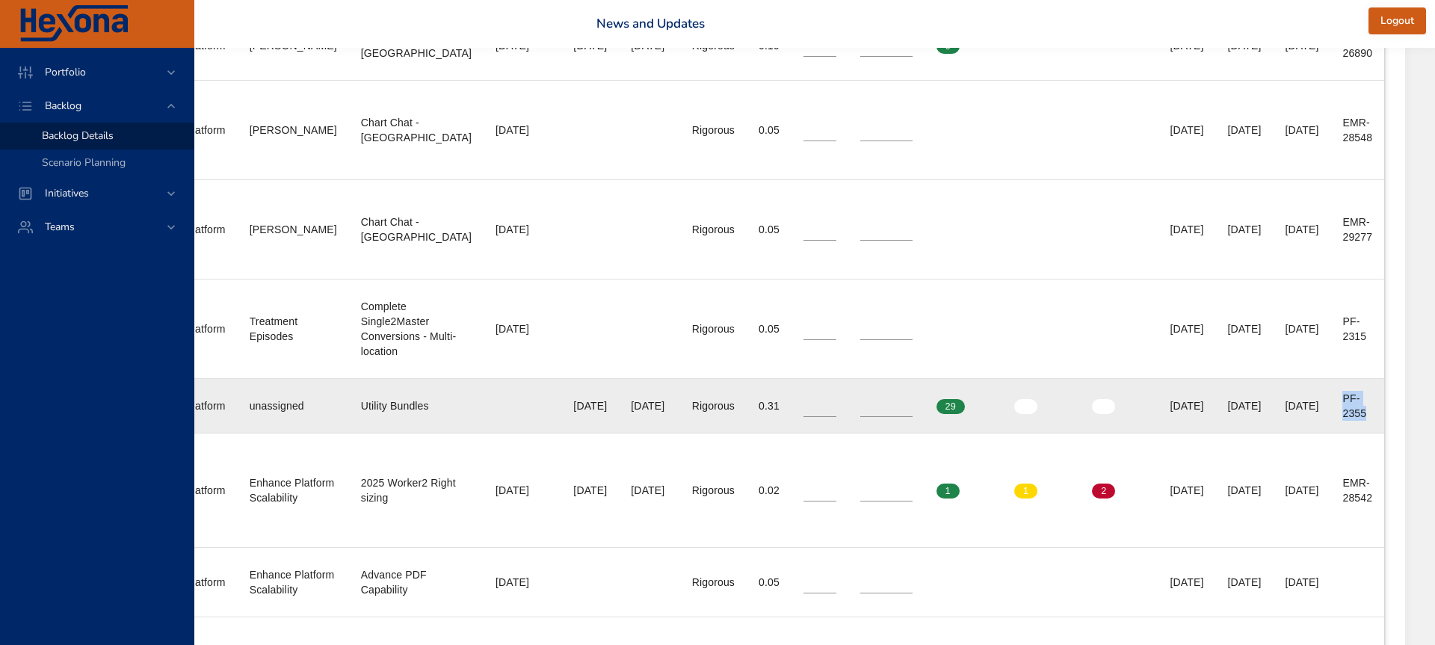
drag, startPoint x: 1343, startPoint y: 400, endPoint x: 1376, endPoint y: 423, distance: 40.9
click at [1376, 423] on td "Ext. ID 1 PF-2355" at bounding box center [1358, 406] width 54 height 55
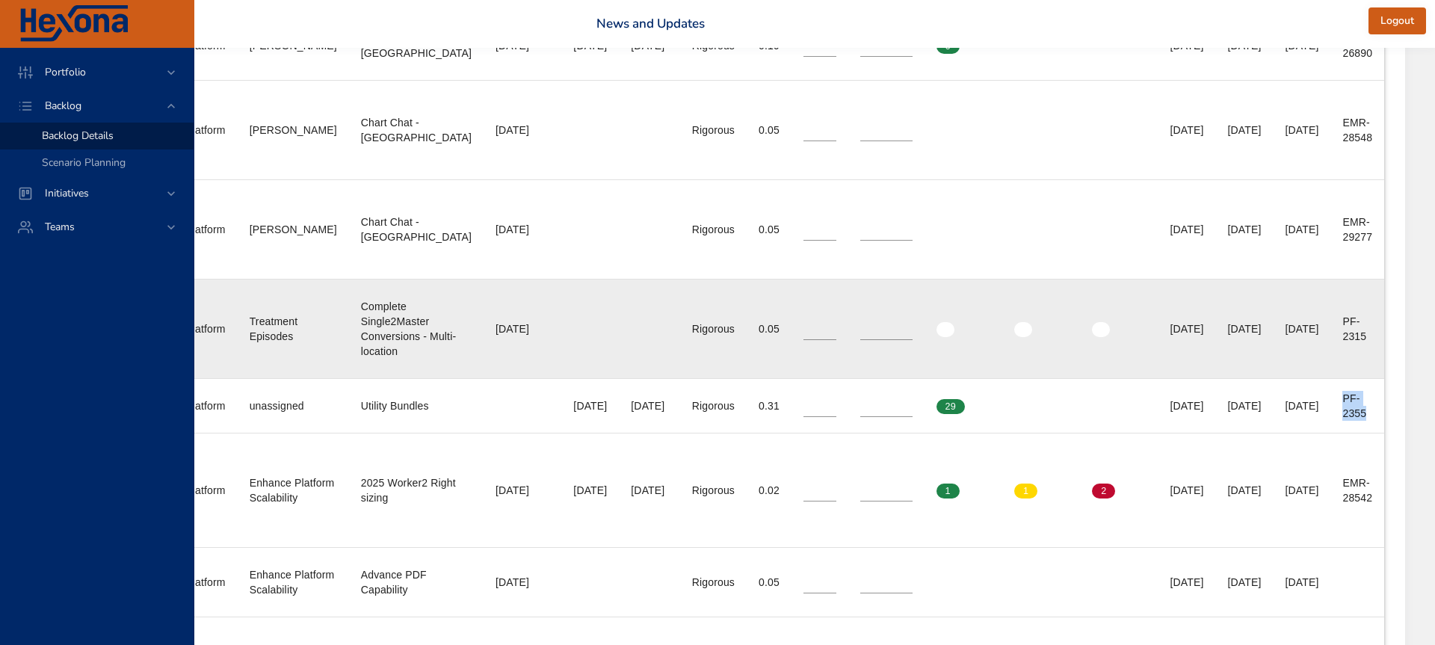
copy div "PF-2355"
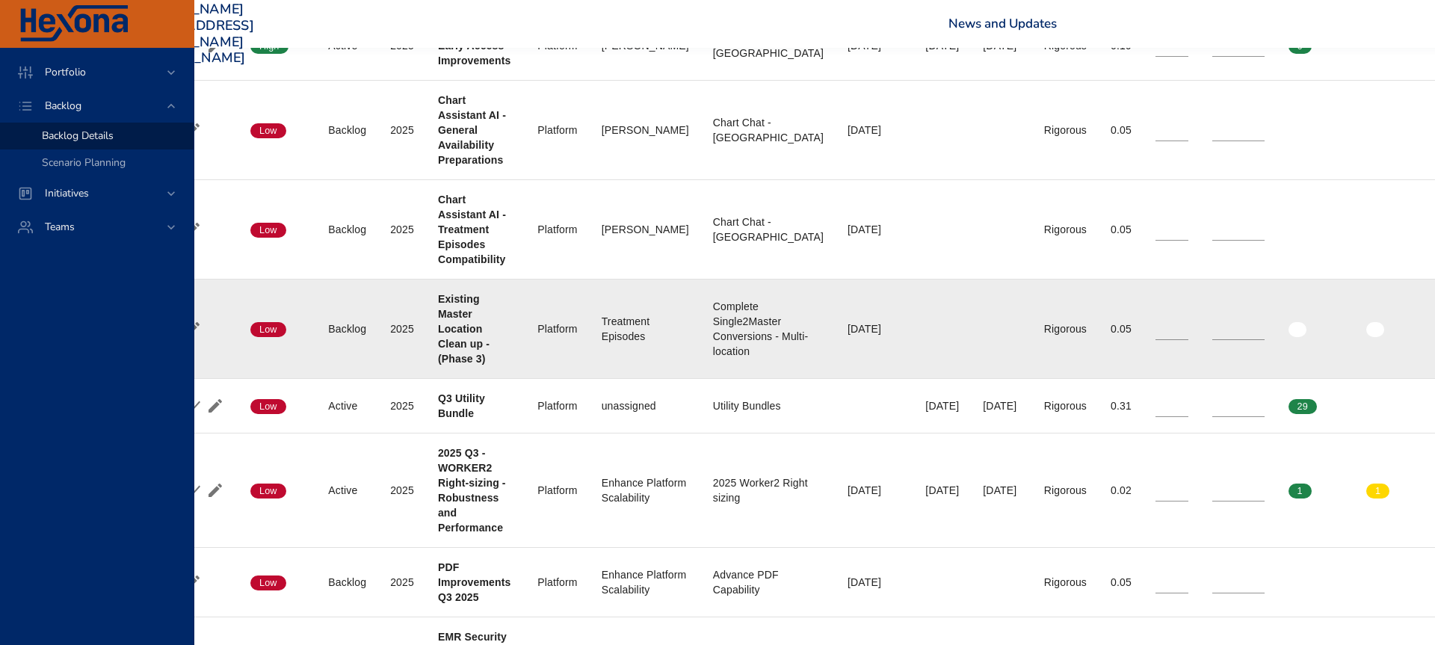
scroll to position [964, 0]
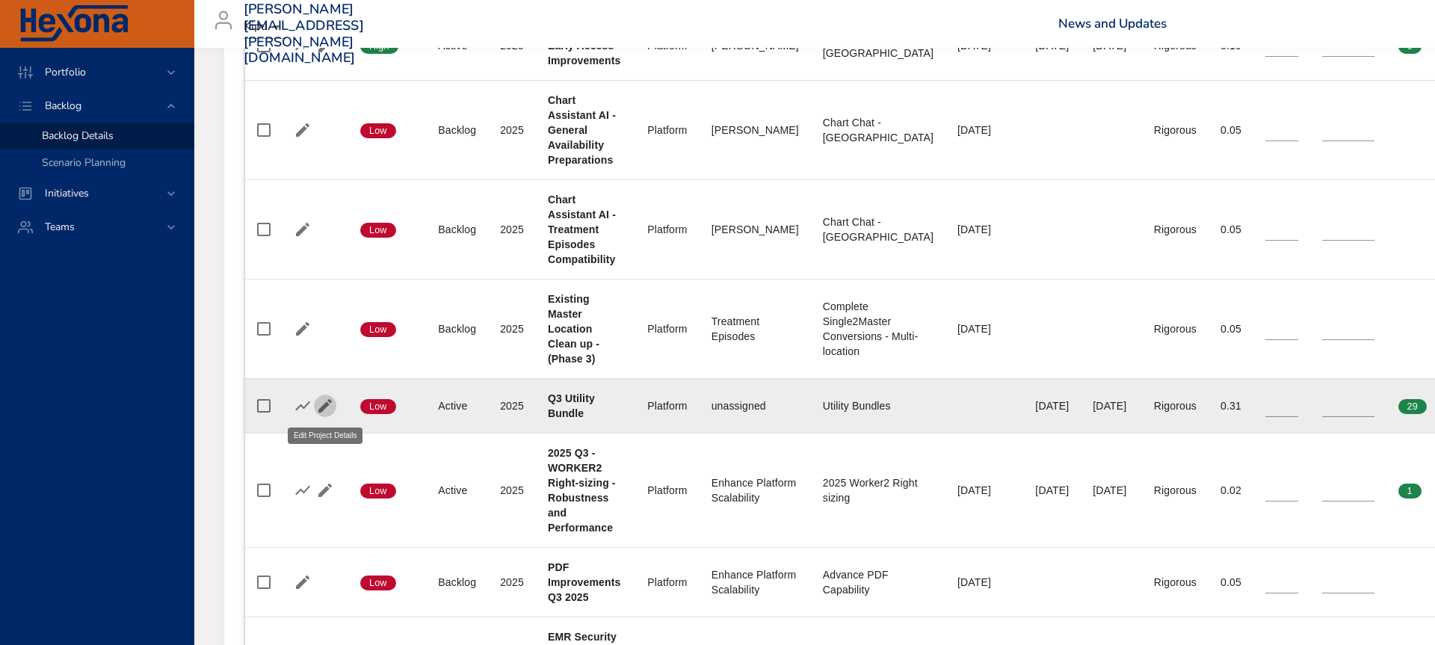
click at [329, 407] on icon "button" at bounding box center [325, 406] width 18 height 18
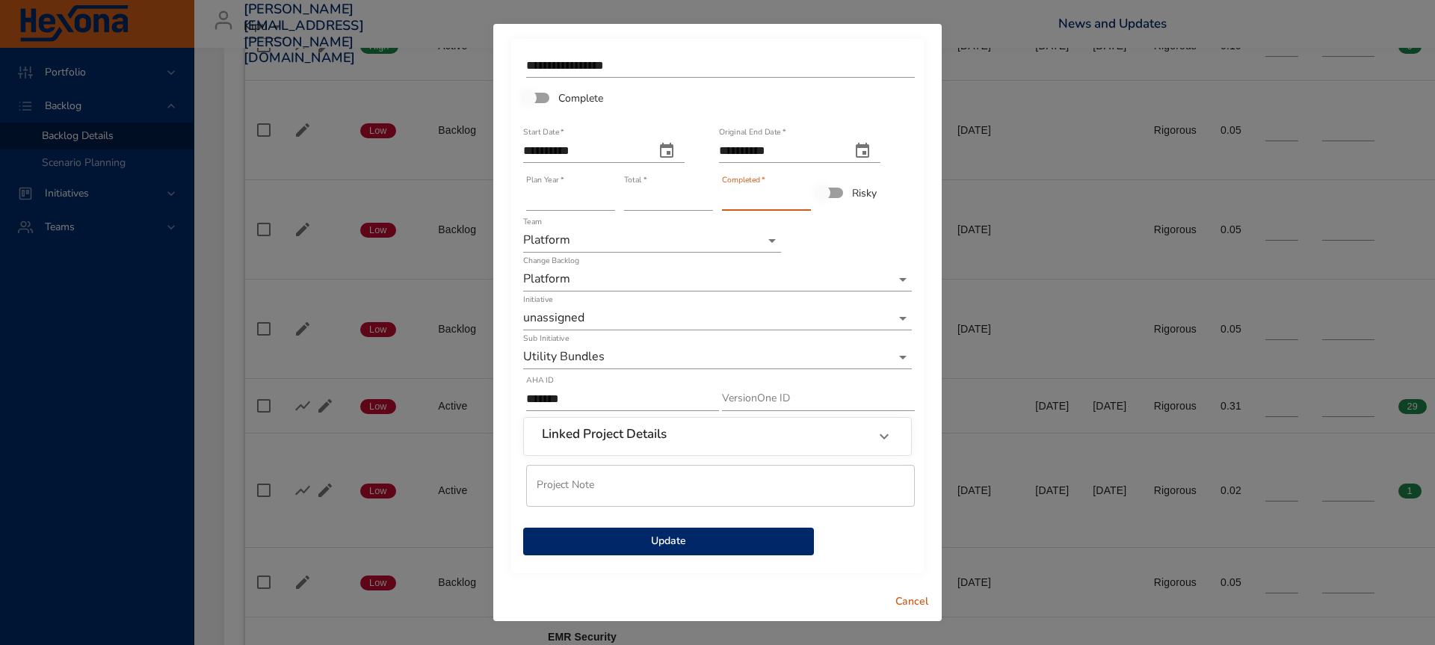
click at [802, 196] on input "**" at bounding box center [766, 199] width 89 height 24
type input "**"
click at [802, 196] on input "**" at bounding box center [766, 199] width 89 height 24
click at [735, 545] on span "Update" at bounding box center [668, 541] width 267 height 19
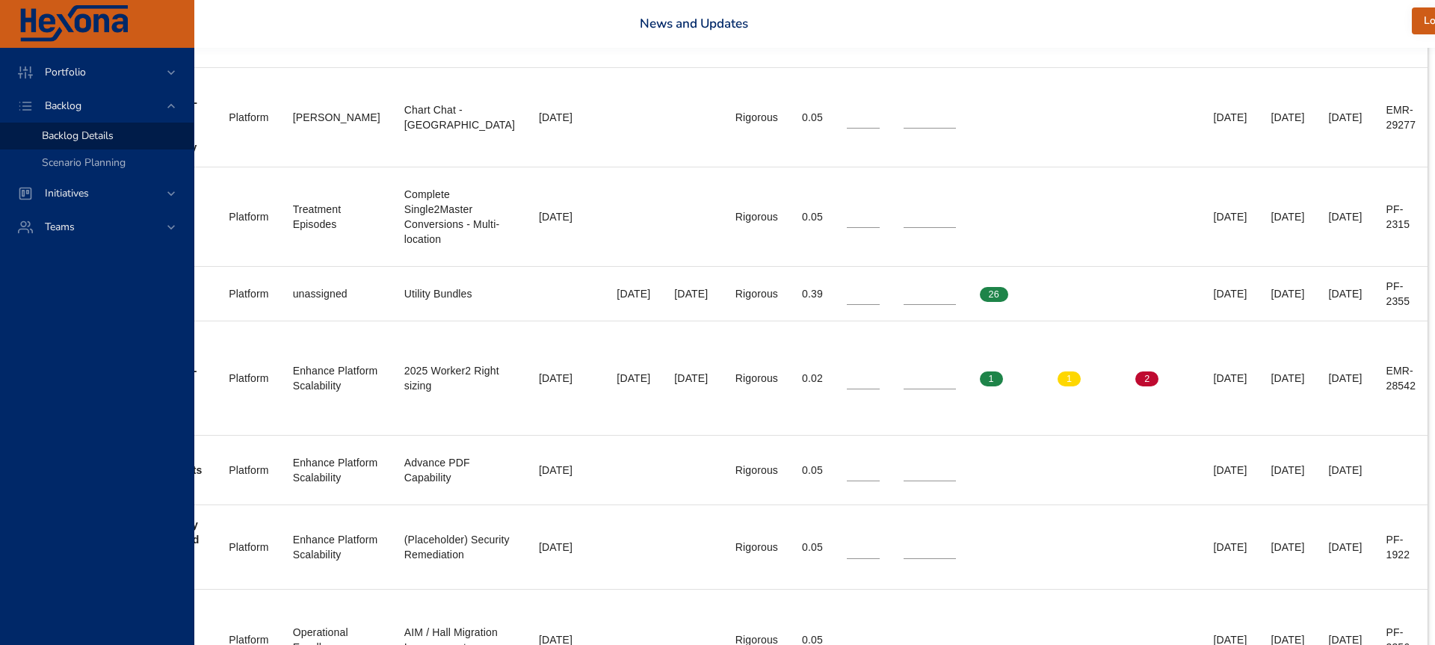
scroll to position [1076, 483]
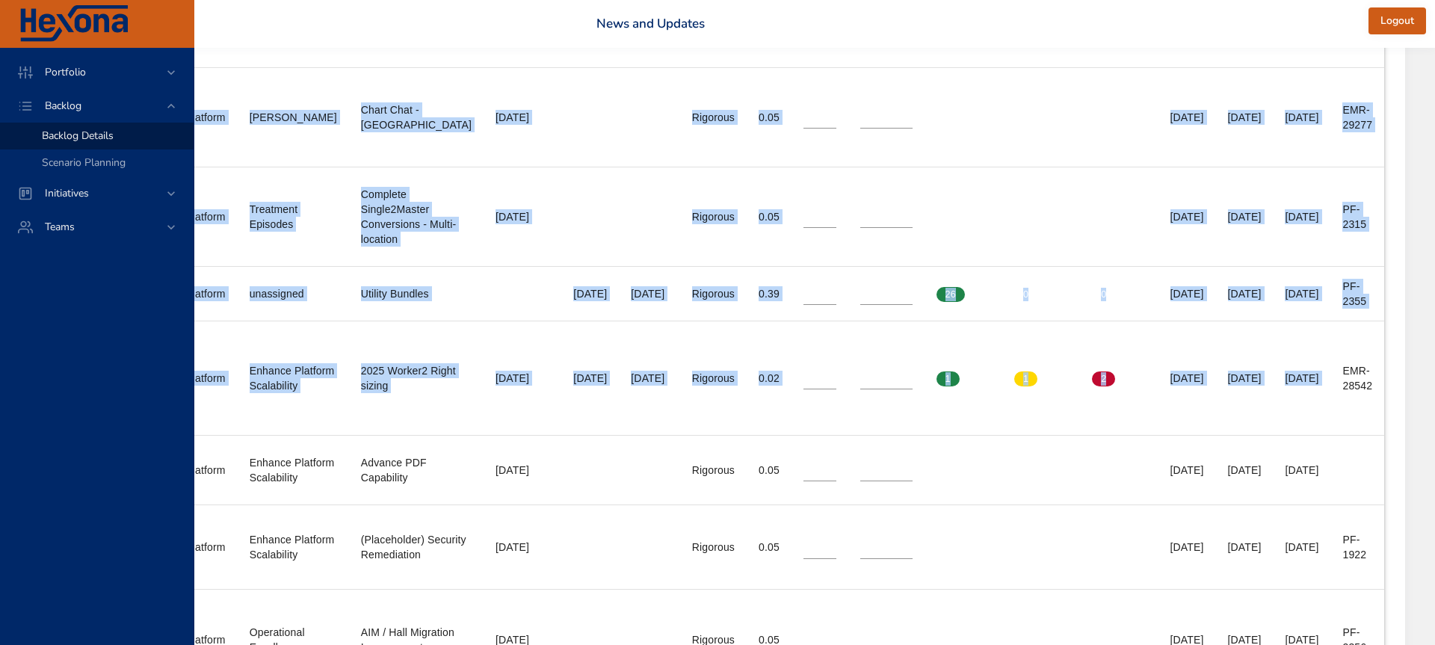
drag, startPoint x: 1344, startPoint y: 372, endPoint x: 1394, endPoint y: 392, distance: 54.3
click at [1394, 392] on div "Backlog Grid Backlog Priority New Project Activate Project Active Projects Fore…" at bounding box center [583, 205] width 1643 height 1551
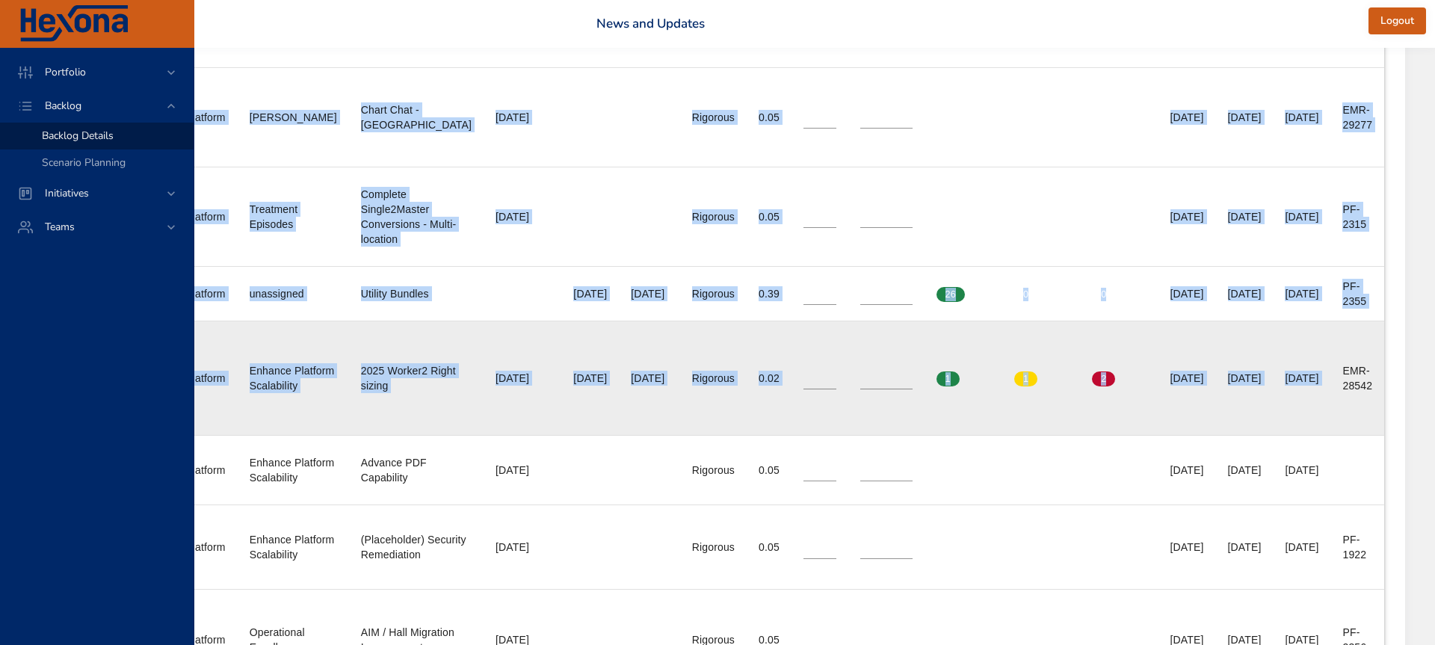
click at [1373, 389] on td "Ext. ID 1 EMR-28542" at bounding box center [1358, 378] width 54 height 114
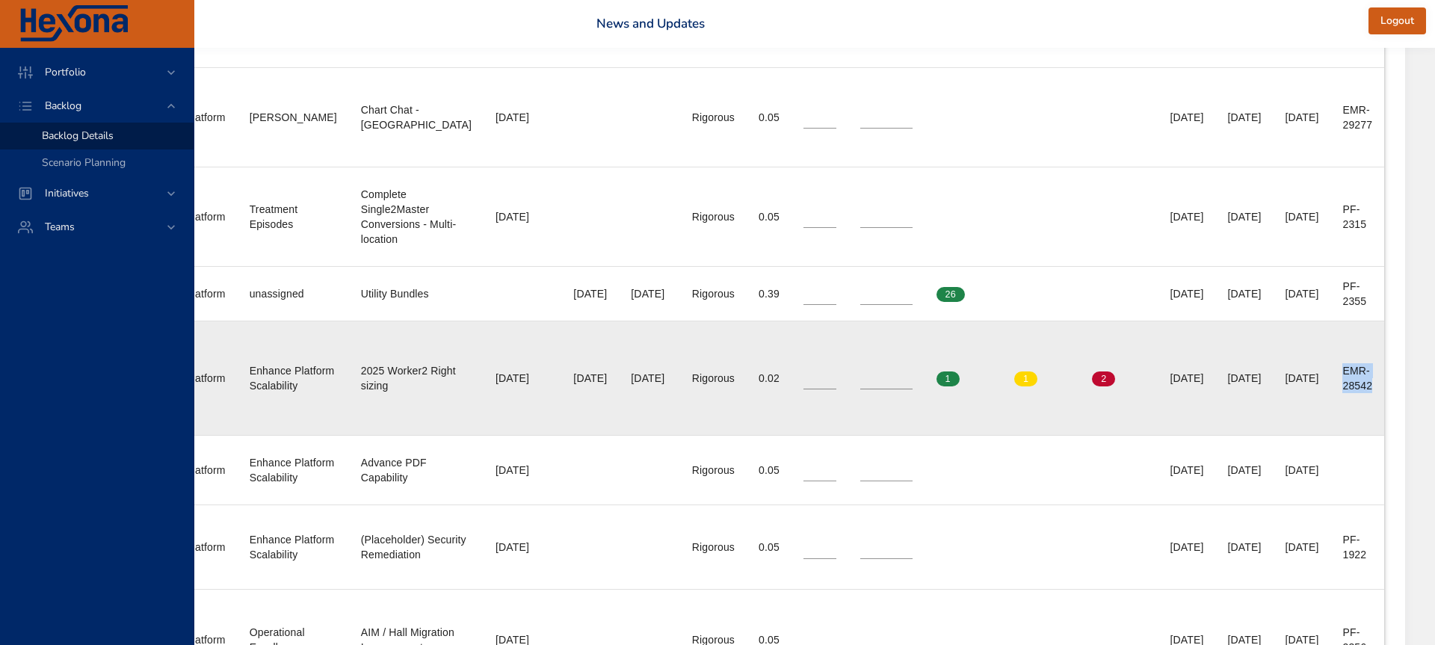
drag, startPoint x: 1345, startPoint y: 372, endPoint x: 1377, endPoint y: 387, distance: 35.5
click at [1377, 387] on td "Ext. ID 1 EMR-28542" at bounding box center [1358, 378] width 54 height 114
copy div "EMR-28542"
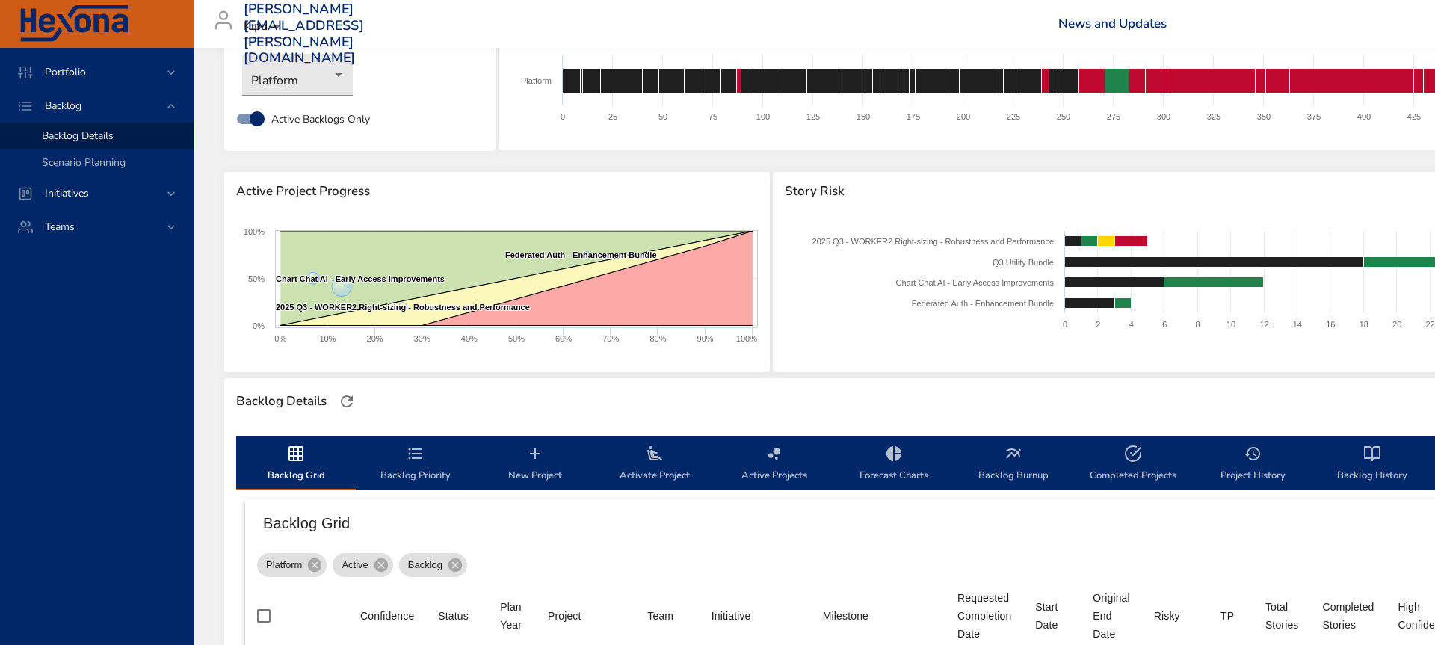
scroll to position [0, 0]
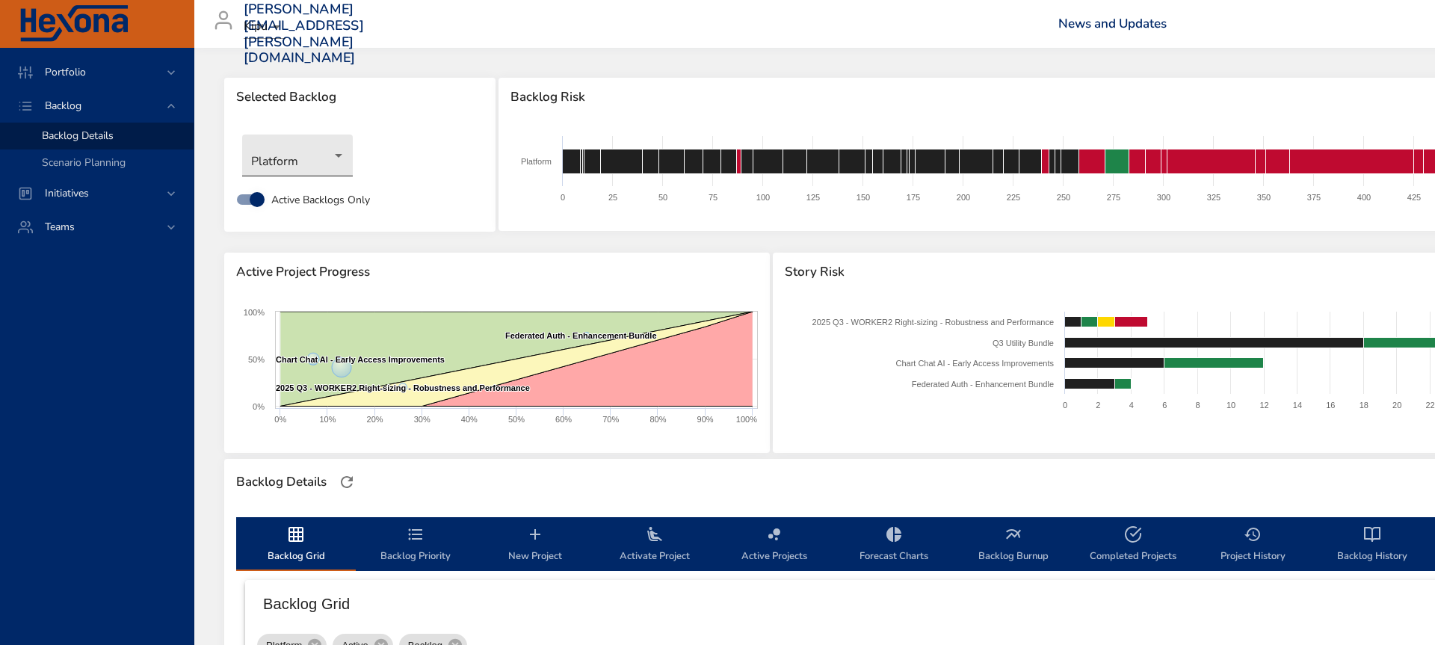
click at [330, 163] on body "Portfolio Backlog Backlog Details Scenario Planning Initiatives Teams [PERSON_N…" at bounding box center [717, 322] width 1435 height 645
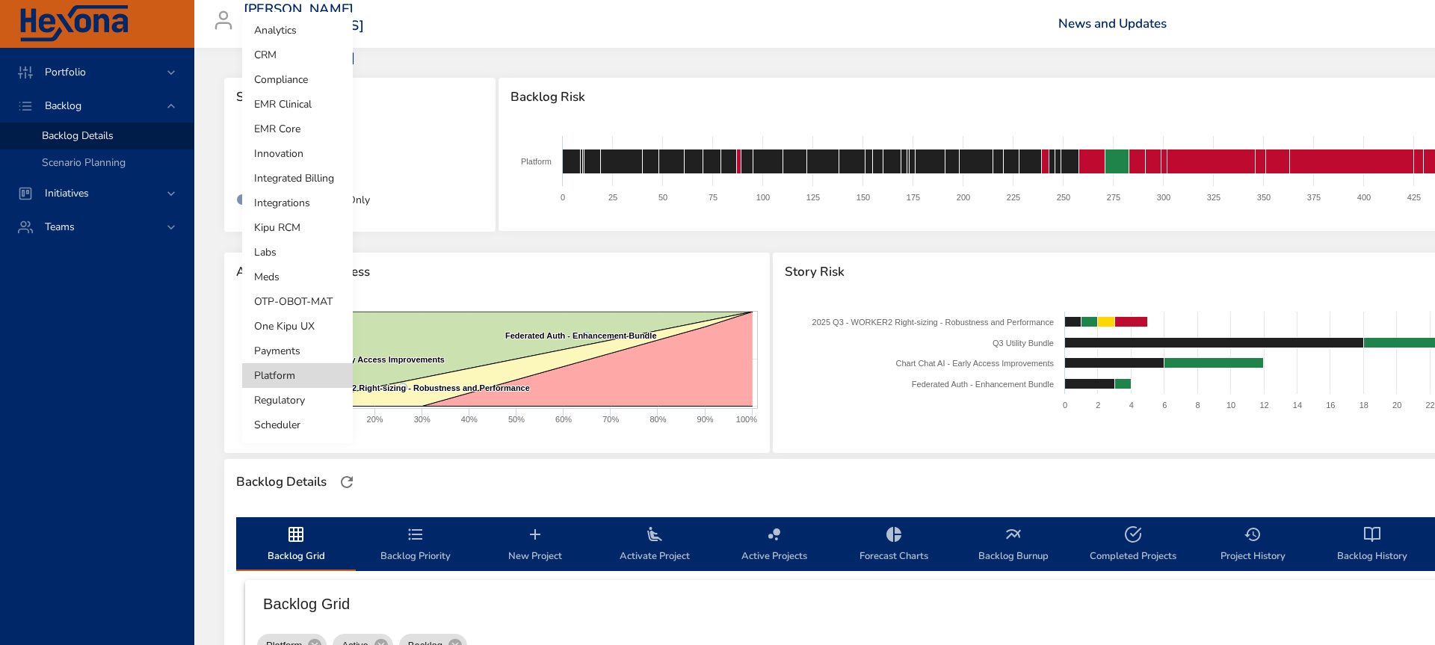
click at [322, 322] on li "One Kipu UX" at bounding box center [297, 326] width 111 height 25
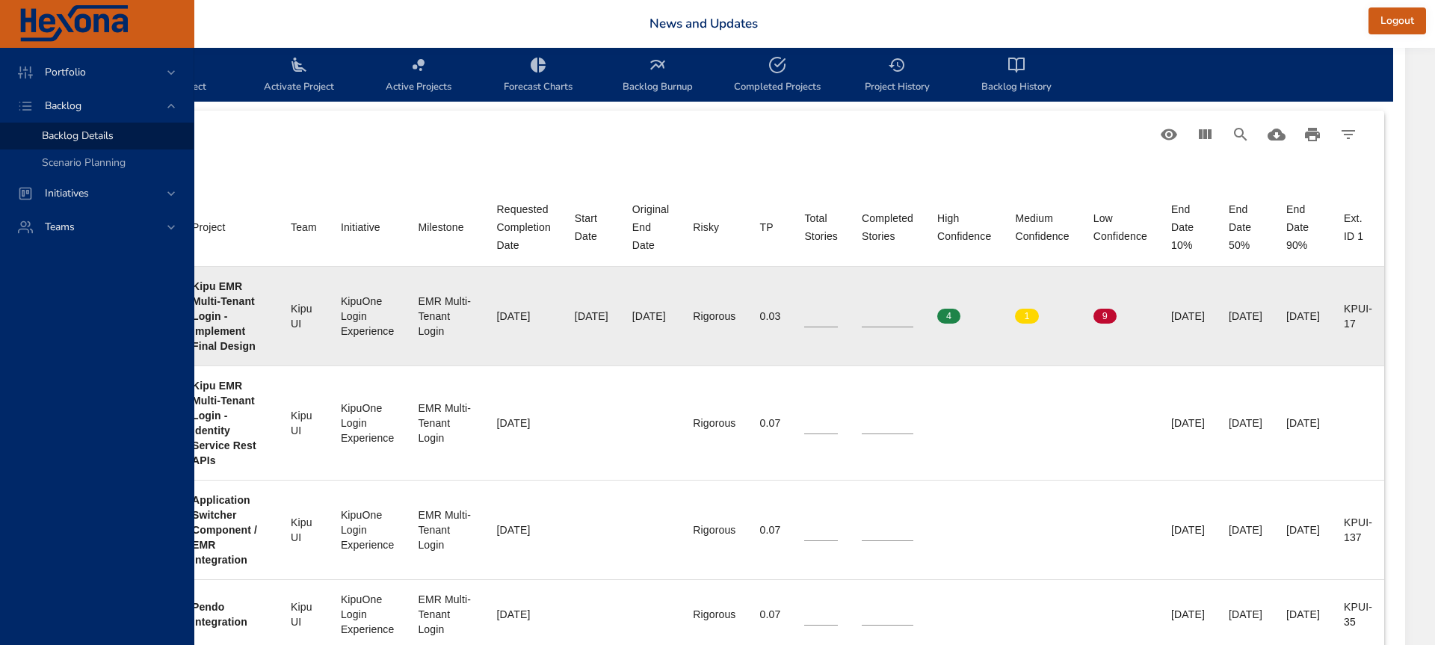
scroll to position [440, 452]
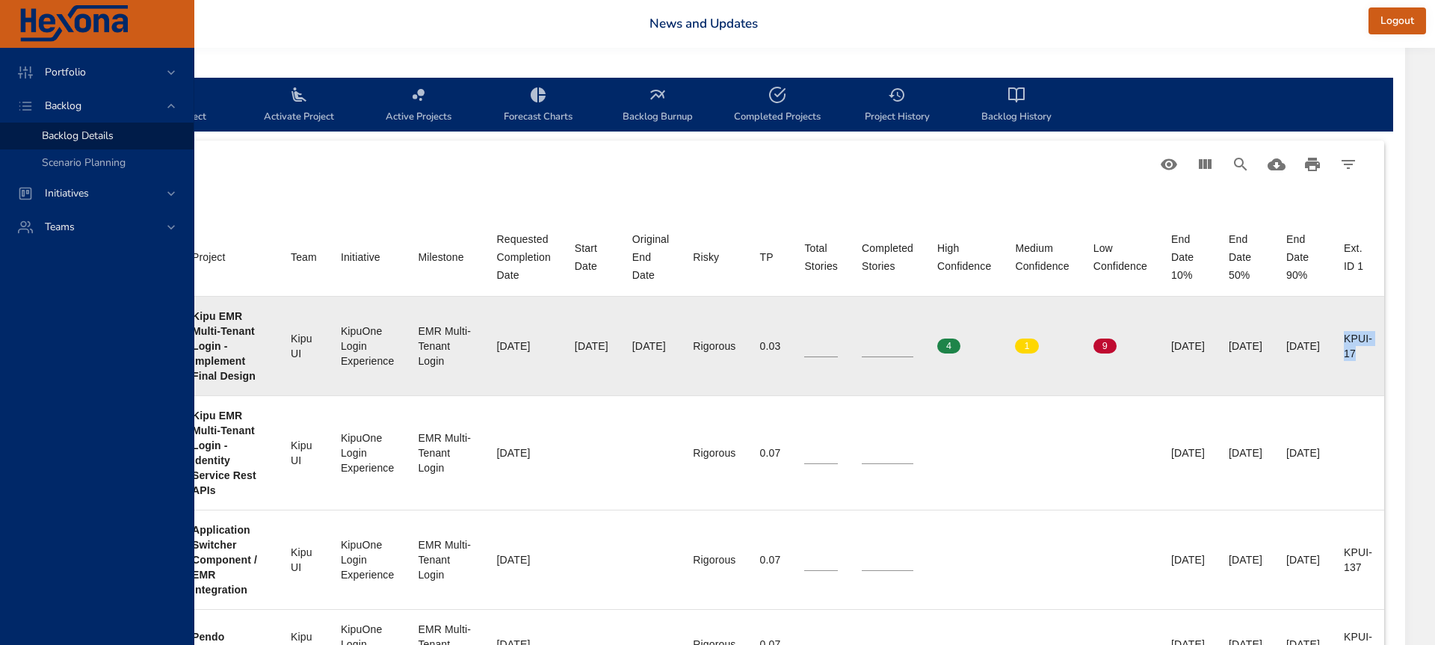
drag, startPoint x: 1345, startPoint y: 340, endPoint x: 1371, endPoint y: 357, distance: 31.3
click at [1371, 357] on div "KPUI-17" at bounding box center [1358, 346] width 28 height 30
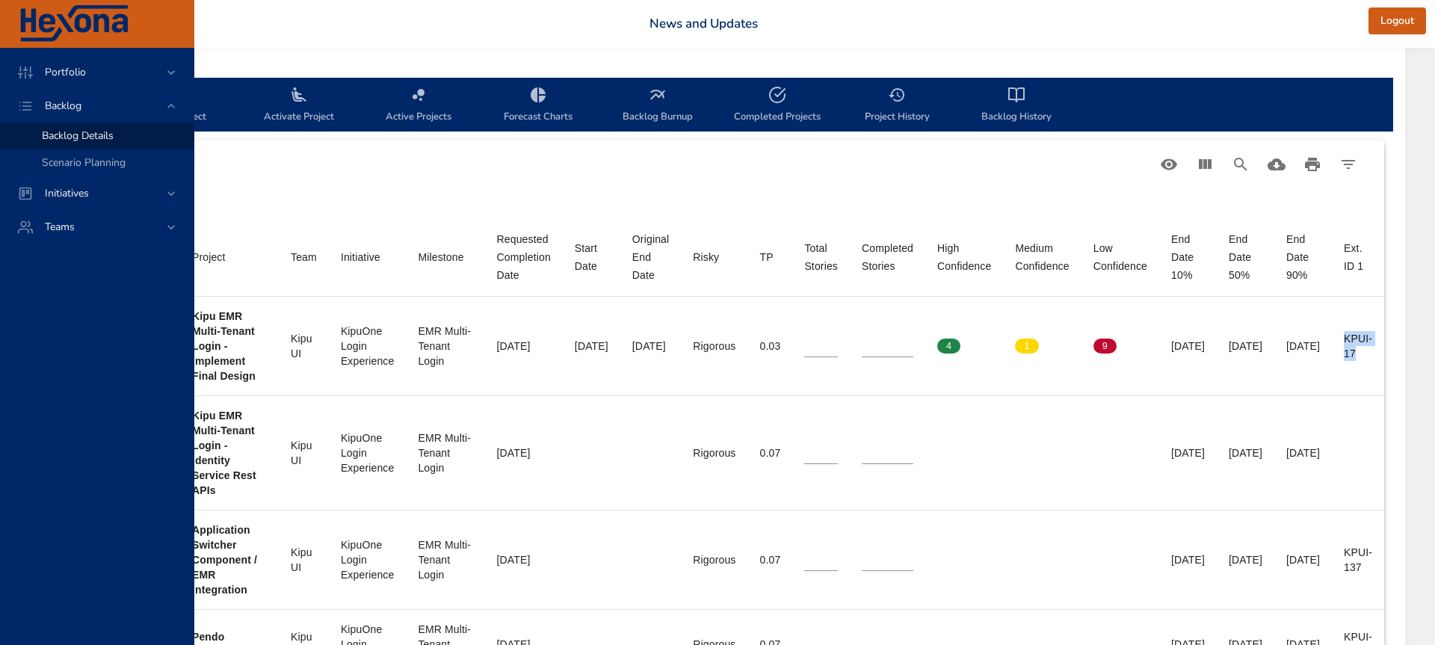
copy div "KPUI-17"
